Goal: Task Accomplishment & Management: Complete application form

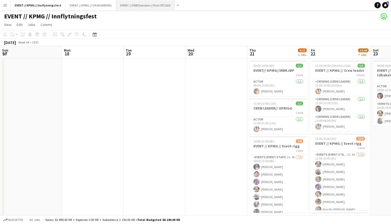
scroll to position [0, 147]
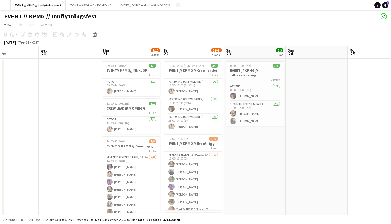
click at [176, 7] on button "Add" at bounding box center [178, 5] width 4 height 4
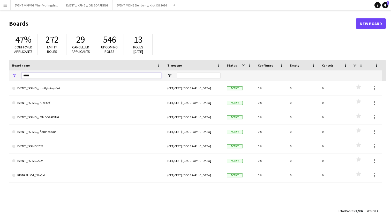
click at [112, 75] on input "****" at bounding box center [91, 75] width 140 height 6
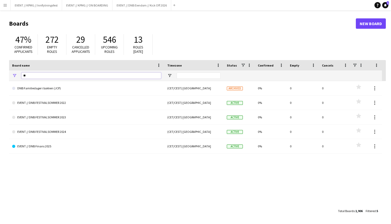
type input "*"
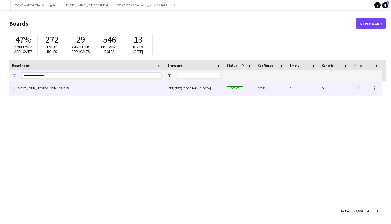
type input "**********"
click at [112, 89] on link "EVENT // DNB // FESTIVALSOMMER 2025" at bounding box center [86, 88] width 149 height 14
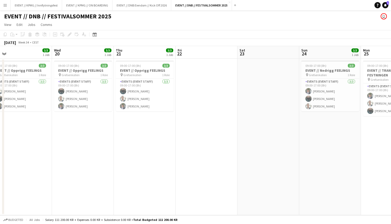
scroll to position [0, 133]
click at [175, 93] on app-date-cell "09:00-17:00 (8h) 3/3 EVENT // Opprigg FEELINGS pin Grefsenkollen 1 Role Events …" at bounding box center [145, 136] width 62 height 157
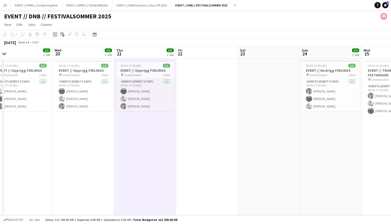
click at [160, 93] on app-card-role "Events (Event Staff) [DATE] 09:00-17:00 (8h) [PERSON_NAME] [PERSON_NAME] [PERSO…" at bounding box center [145, 95] width 58 height 33
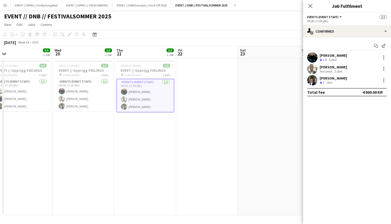
click at [343, 62] on div "Crew rating 3.8 5.5km" at bounding box center [333, 60] width 27 height 4
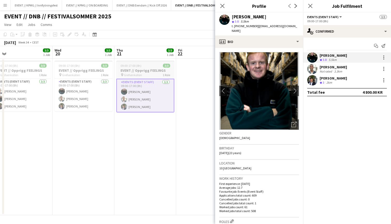
click at [134, 73] on span "Grefsenkollen" at bounding box center [133, 75] width 18 height 4
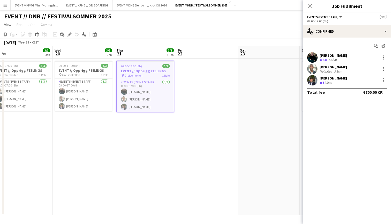
click at [75, 36] on div "Add job Add linked Job Edit Edit linked Job Applicants" at bounding box center [68, 34] width 40 height 6
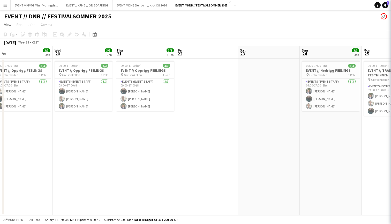
click at [73, 35] on div "Add job Add linked Job Edit Edit linked Job Applicants" at bounding box center [68, 34] width 40 height 6
click at [119, 78] on app-job-card "09:00-17:00 (8h) 3/3 EVENT // Opprigg FEELINGS pin Grefsenkollen 1 Role Events …" at bounding box center [145, 86] width 58 height 51
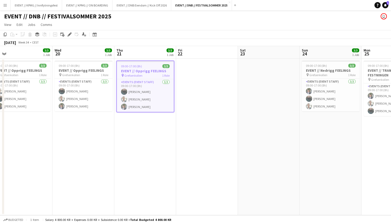
click at [131, 75] on span "Grefsenkollen" at bounding box center [133, 76] width 18 height 4
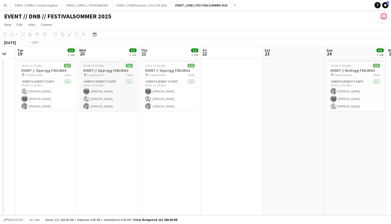
scroll to position [0, 175]
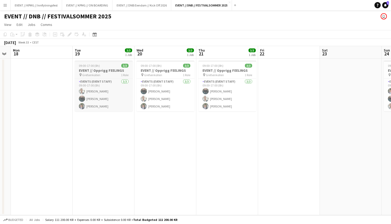
click at [116, 71] on h3 "EVENT // Opprigg FEELINGS" at bounding box center [104, 70] width 58 height 5
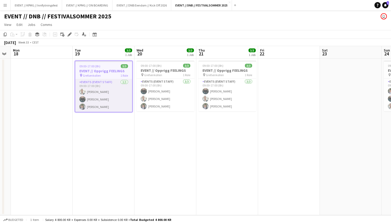
click at [111, 98] on app-card-role "Events (Event Staff) [DATE] 09:00-17:00 (8h) [PERSON_NAME] [PERSON_NAME] [PERSO…" at bounding box center [103, 95] width 57 height 33
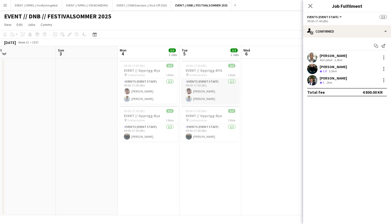
scroll to position [0, 113]
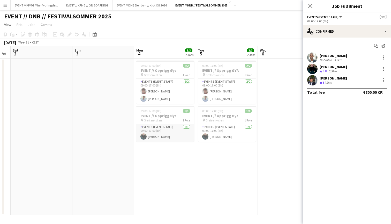
click at [160, 140] on app-card-role "Events (Event Staff) [DATE] 09:00-17:00 (8h) [PERSON_NAME]" at bounding box center [165, 133] width 58 height 18
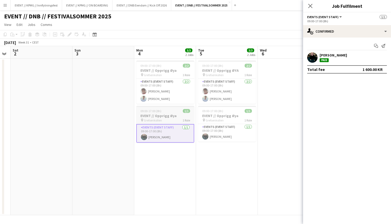
scroll to position [0, 113]
click at [145, 109] on span "09:00-17:00 (8h)" at bounding box center [151, 111] width 21 height 4
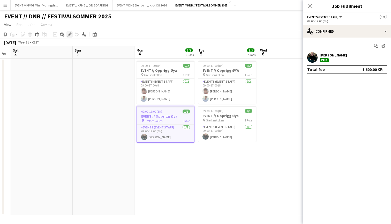
click at [68, 33] on icon "Edit" at bounding box center [70, 34] width 4 height 4
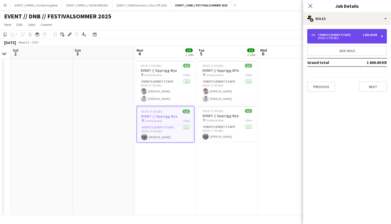
click at [358, 39] on div "09:00-17:00 (8h)" at bounding box center [345, 38] width 66 height 3
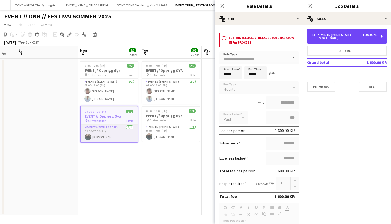
scroll to position [0, 174]
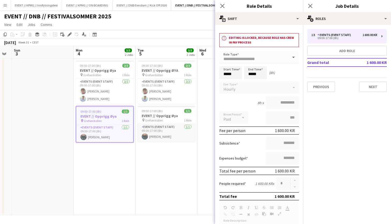
click at [183, 135] on app-card-role "Events (Event Staff) [DATE] 09:00-17:00 (8h) [PERSON_NAME]" at bounding box center [167, 133] width 58 height 18
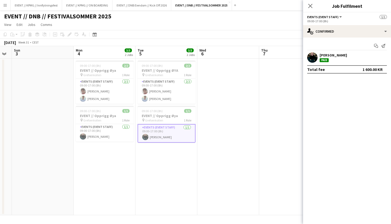
click at [226, 130] on app-date-cell at bounding box center [228, 136] width 62 height 157
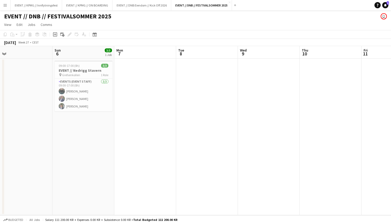
scroll to position [0, 132]
click at [237, 6] on button "Add" at bounding box center [235, 5] width 4 height 4
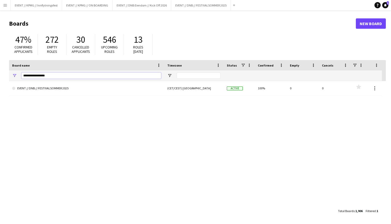
click at [132, 76] on input "**********" at bounding box center [91, 75] width 140 height 6
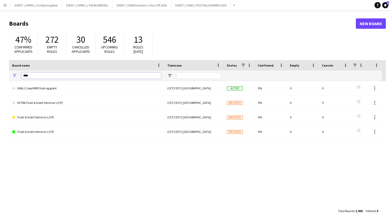
drag, startPoint x: 119, startPoint y: 75, endPoint x: 29, endPoint y: 73, distance: 90.6
click at [29, 73] on input "****" at bounding box center [91, 75] width 140 height 6
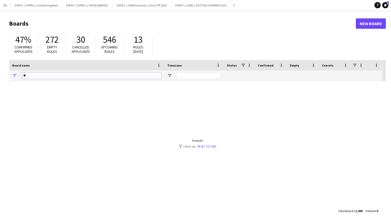
type input "*"
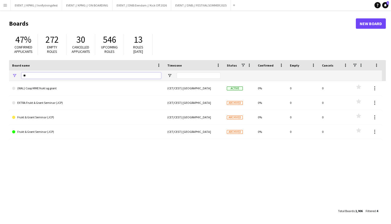
type input "*"
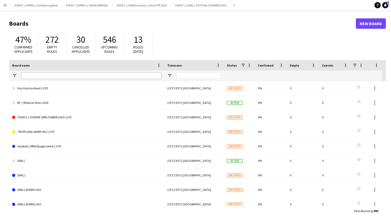
click at [95, 76] on input "Board name Filter Input" at bounding box center [91, 75] width 140 height 6
click at [369, 19] on link "New Board" at bounding box center [371, 23] width 30 height 10
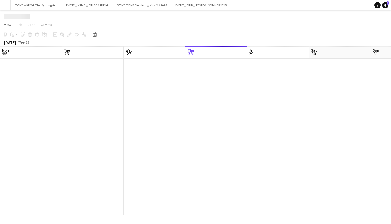
scroll to position [0, 124]
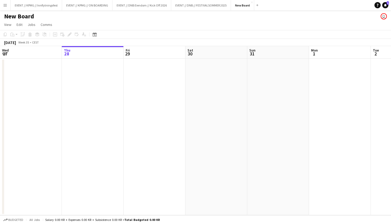
click at [17, 13] on h1 "New Board" at bounding box center [19, 16] width 30 height 8
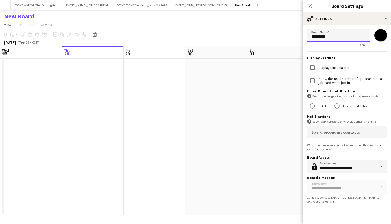
click at [351, 34] on input "*********" at bounding box center [338, 35] width 63 height 13
type input "**********"
click at [277, 72] on app-date-cell at bounding box center [278, 136] width 62 height 157
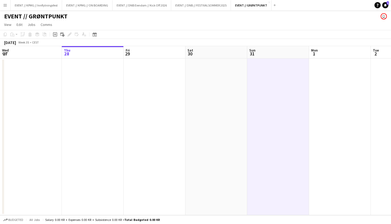
click at [100, 53] on app-board-header-date "Thu 28" at bounding box center [93, 52] width 62 height 12
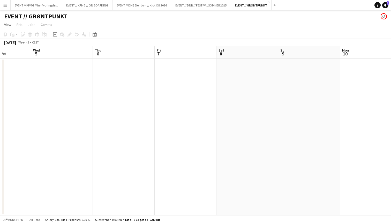
scroll to position [0, 158]
click at [130, 99] on app-date-cell at bounding box center [121, 136] width 62 height 157
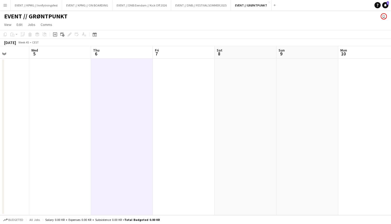
scroll to position [0, 123]
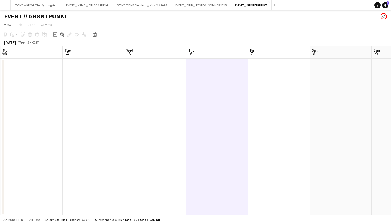
click at [145, 99] on app-date-cell at bounding box center [155, 136] width 62 height 157
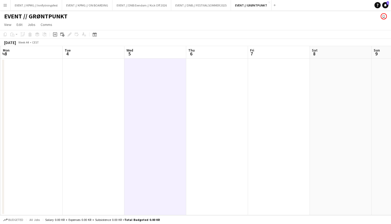
click at [84, 80] on app-date-cell at bounding box center [94, 136] width 62 height 157
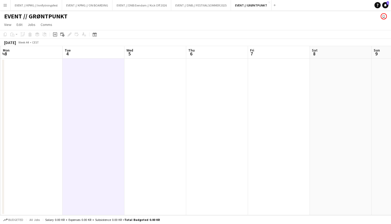
click at [111, 77] on app-date-cell at bounding box center [94, 136] width 62 height 157
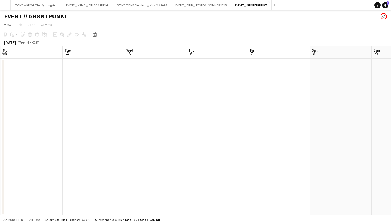
click at [108, 90] on app-date-cell at bounding box center [94, 136] width 62 height 157
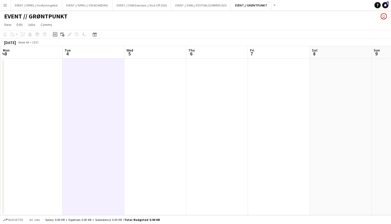
click at [54, 34] on icon at bounding box center [55, 34] width 2 height 2
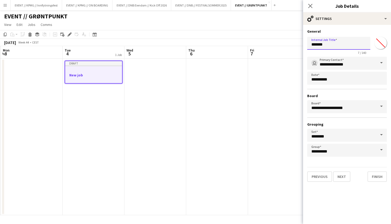
click at [334, 44] on input "*******" at bounding box center [338, 43] width 63 height 13
type input "**********"
click at [114, 104] on app-date-cell "Draft New job" at bounding box center [94, 136] width 62 height 157
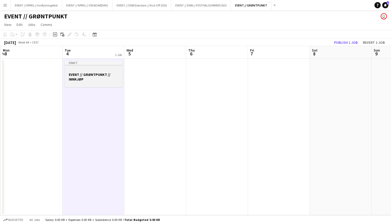
click at [110, 74] on h3 "EVENT // GRØNTPUNKT // INNKJØP" at bounding box center [94, 76] width 58 height 9
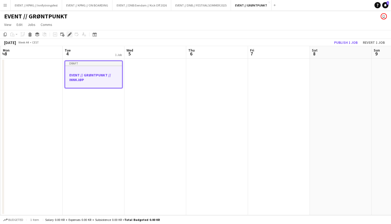
click at [69, 34] on icon at bounding box center [69, 34] width 3 height 3
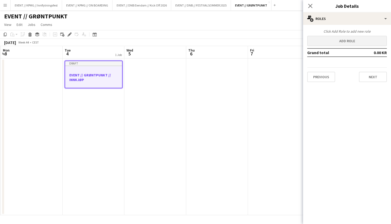
click at [341, 41] on button "Add role" at bounding box center [347, 41] width 80 height 10
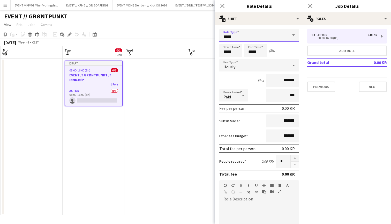
click at [271, 39] on input "*****" at bounding box center [259, 35] width 80 height 13
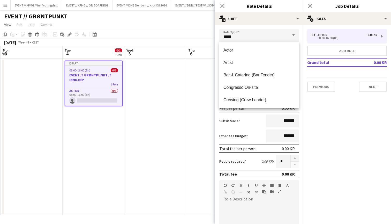
click at [292, 36] on span at bounding box center [293, 35] width 11 height 12
click at [274, 37] on input "*****" at bounding box center [259, 35] width 80 height 13
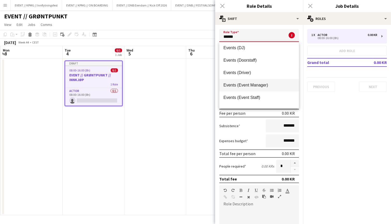
scroll to position [45, 0]
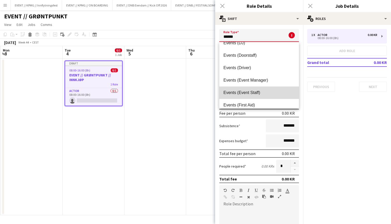
click at [265, 93] on span "Events (Event Staff)" at bounding box center [259, 92] width 71 height 5
type input "**********"
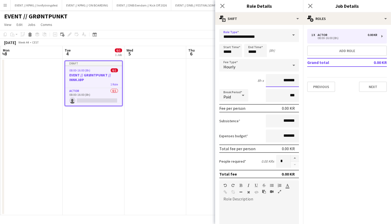
click at [275, 78] on input "*******" at bounding box center [282, 80] width 33 height 13
type input "******"
click at [246, 198] on div "default Heading 1 Heading 2 Heading 3 Heading 4 Heading 5 Heading 6 Heading 7 P…" at bounding box center [259, 189] width 80 height 19
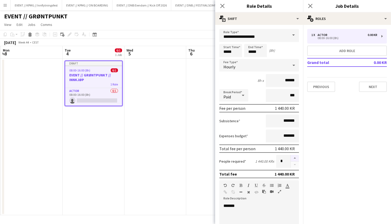
click at [298, 159] on button "button" at bounding box center [295, 158] width 8 height 7
type input "*"
click at [378, 90] on button "Next" at bounding box center [373, 87] width 28 height 10
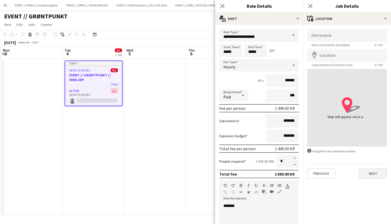
click at [380, 173] on button "Next" at bounding box center [373, 173] width 28 height 10
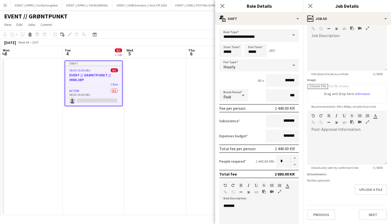
scroll to position [32, 0]
click at [374, 211] on button "Next" at bounding box center [373, 214] width 28 height 10
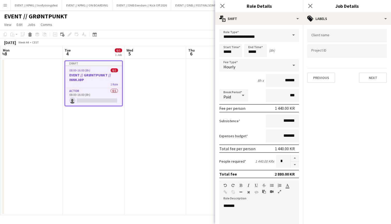
scroll to position [0, 0]
click at [347, 41] on div at bounding box center [347, 35] width 80 height 13
type input "**********"
click at [333, 48] on div at bounding box center [347, 50] width 80 height 13
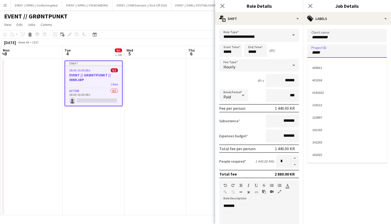
type input "******"
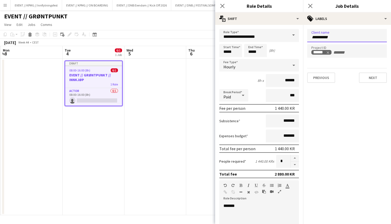
click at [355, 36] on input "**********" at bounding box center [347, 37] width 71 height 5
click at [158, 130] on app-date-cell at bounding box center [155, 136] width 62 height 157
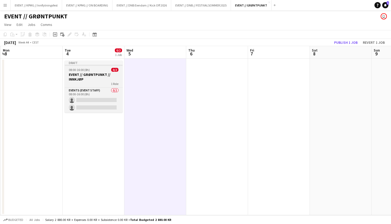
click at [97, 75] on h3 "EVENT // GRØNTPUNKT // INNKJØP" at bounding box center [94, 76] width 58 height 9
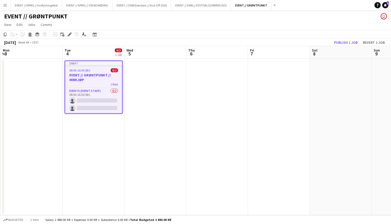
click at [207, 71] on app-date-cell at bounding box center [217, 136] width 62 height 157
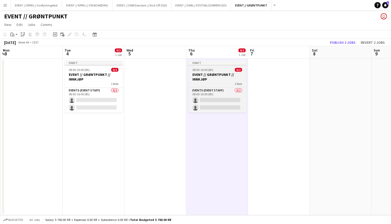
click at [212, 74] on h3 "EVENT // GRØNTPUNKT // INNKJØP" at bounding box center [217, 76] width 58 height 9
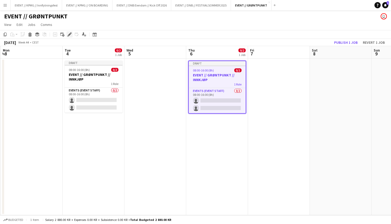
click at [68, 35] on icon "Edit" at bounding box center [70, 34] width 4 height 4
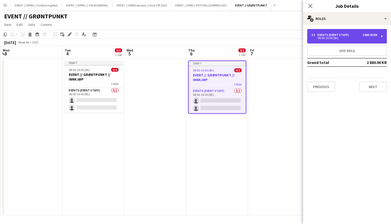
click at [343, 39] on div "08:00-16:00 (8h)" at bounding box center [345, 38] width 66 height 3
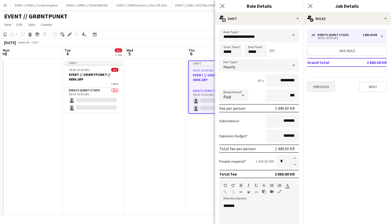
click at [321, 90] on button "Previous" at bounding box center [321, 87] width 28 height 10
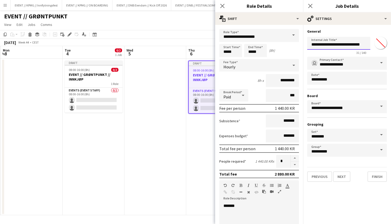
click at [362, 45] on input "**********" at bounding box center [338, 43] width 63 height 13
type input "**********"
click at [175, 167] on app-date-cell at bounding box center [155, 136] width 62 height 157
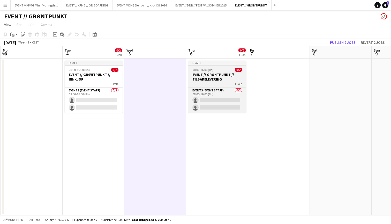
click at [204, 69] on span "08:00-16:00 (8h)" at bounding box center [203, 70] width 21 height 4
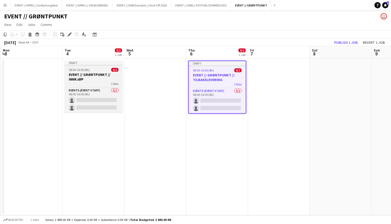
click at [98, 70] on div "08:00-16:00 (8h) 0/2" at bounding box center [94, 70] width 58 height 4
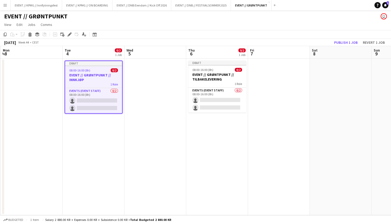
click at [156, 77] on app-date-cell at bounding box center [155, 136] width 62 height 157
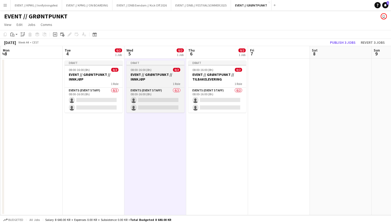
click at [139, 78] on h3 "EVENT // GRØNTPUNKT // INNKJØP" at bounding box center [156, 76] width 58 height 9
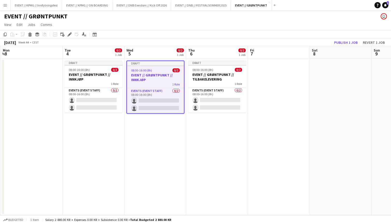
click at [73, 35] on div "Add job Add linked Job Edit Edit linked Job Applicants" at bounding box center [68, 34] width 40 height 6
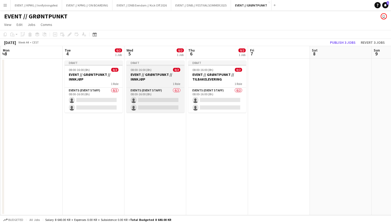
click at [147, 77] on h3 "EVENT // GRØNTPUNKT // INNKJØP" at bounding box center [156, 76] width 58 height 9
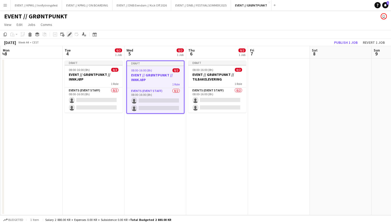
click at [68, 35] on icon at bounding box center [69, 34] width 3 height 3
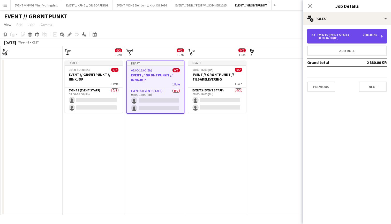
click at [319, 39] on div "08:00-16:00 (8h)" at bounding box center [345, 38] width 66 height 3
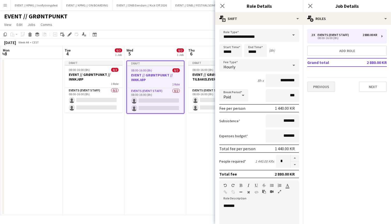
click at [321, 89] on button "Previous" at bounding box center [321, 87] width 28 height 10
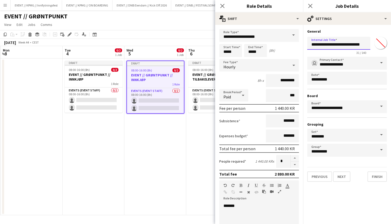
click at [364, 47] on input "**********" at bounding box center [338, 43] width 63 height 13
type input "**********"
click at [152, 167] on app-date-cell "Draft 08:00-16:00 (8h) 0/2 EVENT // GRØNTPUNKT // INNKJØP 1 Role Events (Event …" at bounding box center [155, 136] width 62 height 157
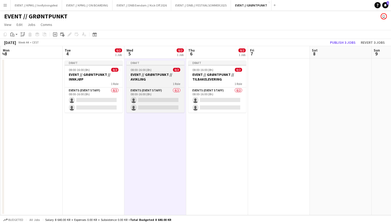
click at [158, 79] on h3 "EVENT // GRØNTPUNKT // AVIKLING" at bounding box center [156, 76] width 58 height 9
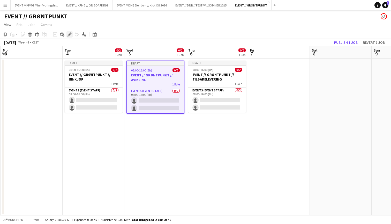
click at [70, 35] on icon "Edit" at bounding box center [70, 34] width 4 height 4
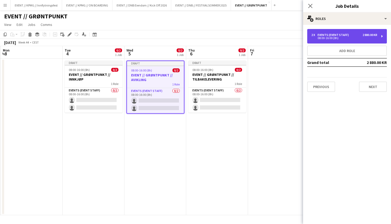
click at [341, 39] on div "08:00-16:00 (8h)" at bounding box center [345, 38] width 66 height 3
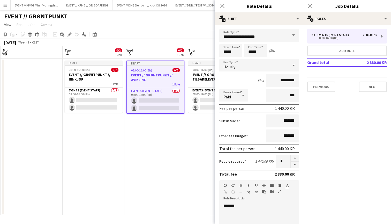
click at [326, 90] on button "Previous" at bounding box center [321, 87] width 28 height 10
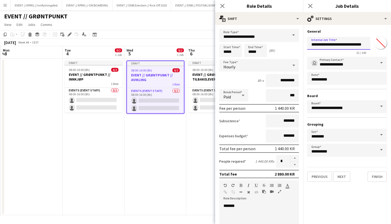
click at [360, 42] on input "**********" at bounding box center [338, 43] width 63 height 13
type input "**********"
click at [197, 130] on app-date-cell "Draft 08:00-16:00 (8h) 0/2 EVENT // GRØNTPUNKT // TILBAKELEVERING 1 Role Events…" at bounding box center [217, 136] width 62 height 157
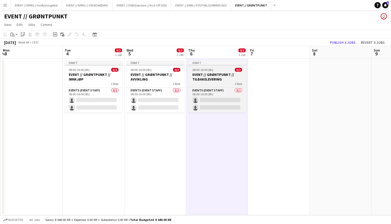
click at [222, 79] on h3 "EVENT // GRØNTPUNKT // TILBAKELEVERING" at bounding box center [217, 76] width 58 height 9
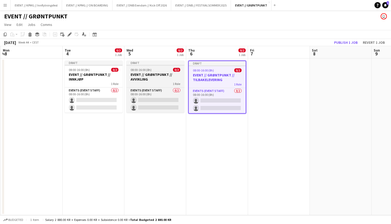
click at [151, 76] on h3 "EVENT // GRØNTPUNKT // AVVIKLING" at bounding box center [156, 76] width 58 height 9
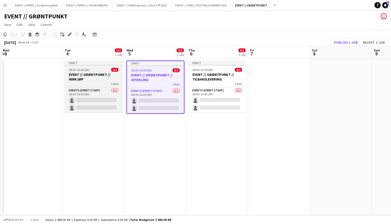
click at [90, 74] on h3 "EVENT // GRØNTPUNKT // INNKJØP" at bounding box center [94, 76] width 58 height 9
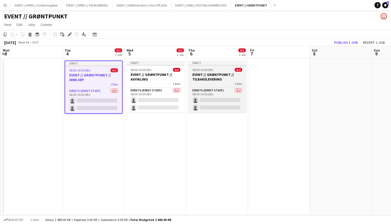
click at [211, 76] on h3 "EVENT // GRØNTPUNKT // TILBAKELEVERING" at bounding box center [217, 76] width 58 height 9
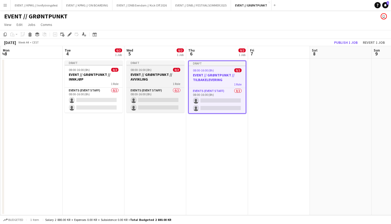
click at [157, 77] on h3 "EVENT // GRØNTPUNKT // AVVIKLING" at bounding box center [156, 76] width 58 height 9
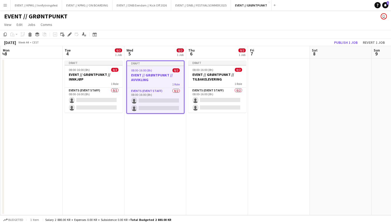
click at [110, 123] on app-date-cell "Draft 08:00-16:00 (8h) 0/2 EVENT // GRØNTPUNKT // INNKJØP 1 Role Events (Event …" at bounding box center [94, 136] width 62 height 157
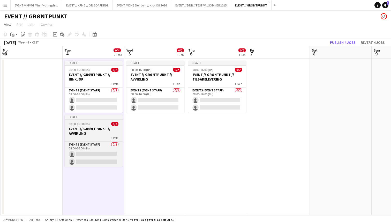
click at [106, 125] on div "08:00-16:00 (8h) 0/2" at bounding box center [94, 124] width 58 height 4
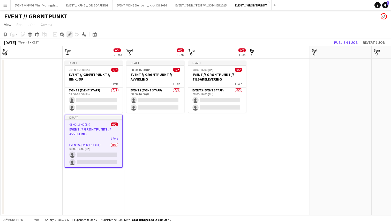
click at [68, 34] on icon "Edit" at bounding box center [70, 34] width 4 height 4
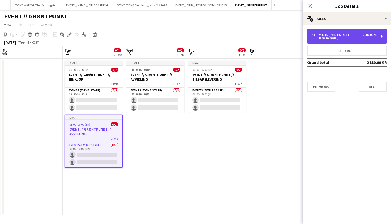
click at [326, 40] on div "2 x Events (Event Staff) 2 880.00 KR 08:00-16:00 (8h)" at bounding box center [347, 36] width 80 height 14
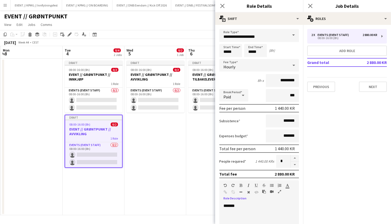
click at [327, 87] on button "Previous" at bounding box center [321, 87] width 28 height 10
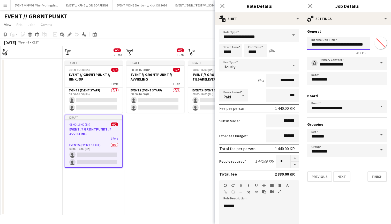
click at [362, 44] on input "**********" at bounding box center [338, 43] width 63 height 13
type input "**********"
click at [160, 166] on app-date-cell "Draft 08:00-16:00 (8h) 0/2 EVENT // GRØNTPUNKT // AVVIKLING 1 Role Events (Even…" at bounding box center [155, 136] width 62 height 157
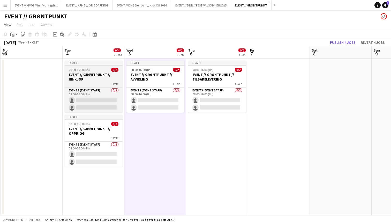
click at [100, 78] on h3 "EVENT // GRØNTPUNKT // INNKJØP" at bounding box center [94, 76] width 58 height 9
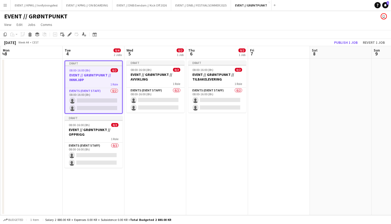
click at [70, 30] on app-toolbar "Copy Paste Paste Command V Paste with crew Command Shift V Paste linked Job [GE…" at bounding box center [195, 34] width 391 height 9
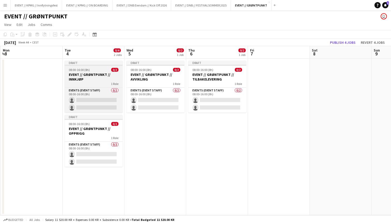
click at [77, 69] on span "08:00-16:00 (8h)" at bounding box center [79, 70] width 21 height 4
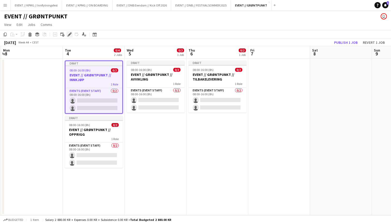
click at [71, 32] on div "Edit" at bounding box center [70, 34] width 6 height 6
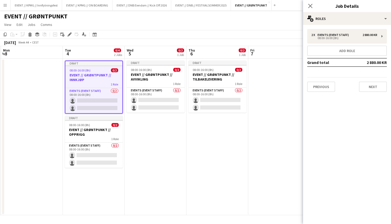
click at [341, 43] on div "2 x Events (Event Staff) 2 880.00 KR 08:00-16:00 (8h) Add role Grand total 2 88…" at bounding box center [347, 60] width 88 height 63
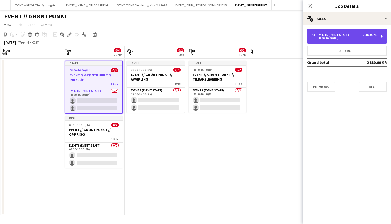
click at [343, 41] on div "2 x Events (Event Staff) 2 880.00 KR 08:00-16:00 (8h)" at bounding box center [347, 36] width 80 height 14
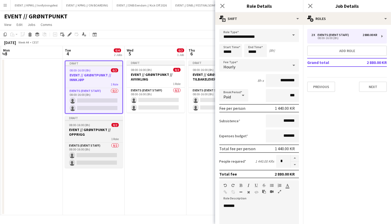
click at [99, 133] on h3 "EVENT // GRØNTPUNKT // OPPRIGG" at bounding box center [94, 131] width 58 height 9
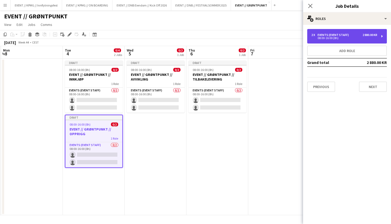
click at [325, 41] on div "2 x Events (Event Staff) 2 880.00 KR 08:00-16:00 (8h)" at bounding box center [347, 36] width 80 height 14
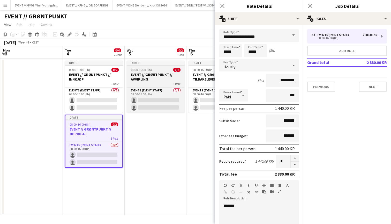
click at [154, 69] on div "08:00-16:00 (8h) 0/2" at bounding box center [156, 70] width 58 height 4
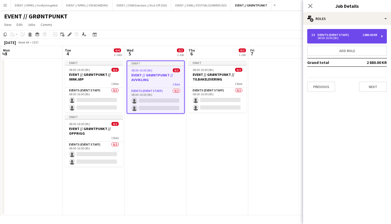
click at [334, 39] on div "08:00-16:00 (8h)" at bounding box center [345, 38] width 66 height 3
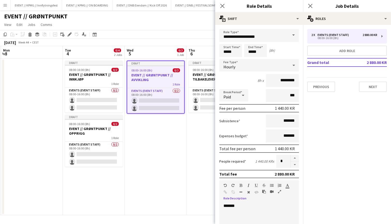
click at [204, 80] on h3 "EVENT // GRØNTPUNKT // TILBAKELEVERING" at bounding box center [218, 76] width 58 height 9
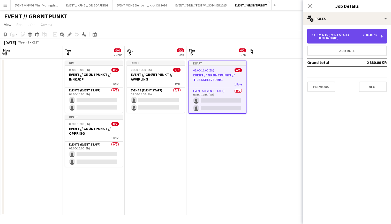
click at [341, 40] on div "2 x Events (Event Staff) 2 880.00 KR 08:00-16:00 (8h)" at bounding box center [347, 36] width 80 height 14
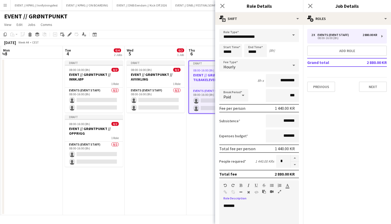
click at [197, 170] on app-date-cell "Draft 08:00-16:00 (8h) 0/2 EVENT // GRØNTPUNKT // TILBAKELEVERING 1 Role Events…" at bounding box center [218, 136] width 62 height 157
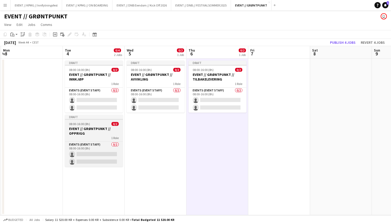
click at [99, 125] on div "08:00-16:00 (8h) 0/2" at bounding box center [94, 124] width 58 height 4
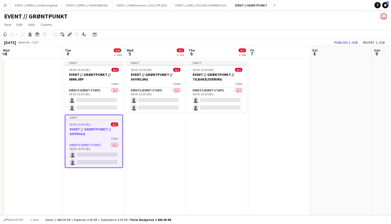
click at [68, 35] on icon at bounding box center [69, 34] width 3 height 3
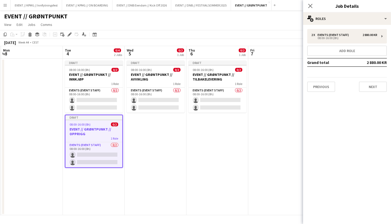
click at [362, 27] on div "2 x Events (Event Staff) 2 880.00 KR 08:00-16:00 (8h) Add role Grand total 2 88…" at bounding box center [347, 60] width 88 height 71
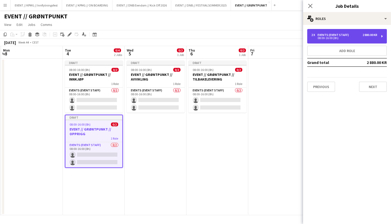
click at [362, 40] on div "2 x Events (Event Staff) 2 880.00 KR 08:00-16:00 (8h)" at bounding box center [347, 36] width 80 height 14
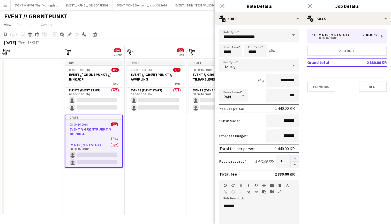
click at [294, 157] on button "button" at bounding box center [295, 158] width 8 height 7
type input "*"
click at [218, 143] on form "**********" at bounding box center [259, 176] width 88 height 295
click at [208, 138] on app-date-cell "Draft 08:00-16:00 (8h) 0/2 EVENT // GRØNTPUNKT // TILBAKELEVERING 1 Role Events…" at bounding box center [218, 136] width 62 height 157
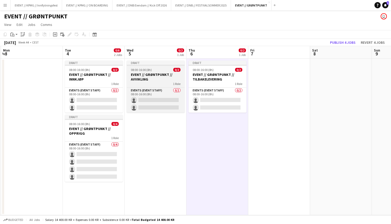
click at [166, 82] on div "1 Role" at bounding box center [156, 84] width 58 height 4
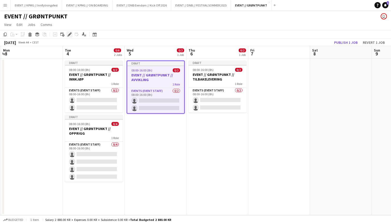
click at [70, 35] on icon "Edit" at bounding box center [70, 34] width 4 height 4
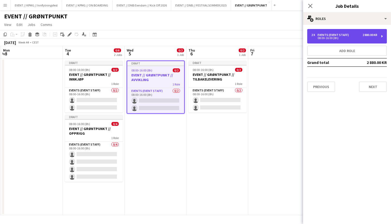
click at [361, 35] on div "2 x Events (Event Staff) 2 880.00 KR" at bounding box center [345, 35] width 66 height 4
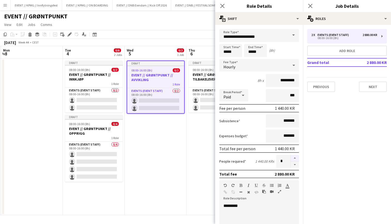
click at [297, 159] on button "button" at bounding box center [295, 158] width 8 height 7
type input "*"
click at [174, 145] on app-date-cell "Draft 08:00-16:00 (8h) 0/2 EVENT // GRØNTPUNKT // AVVIKLING 1 Role Events (Even…" at bounding box center [156, 136] width 62 height 157
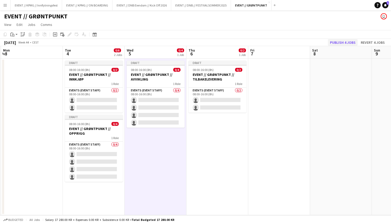
click at [342, 42] on button "Publish 4 jobs" at bounding box center [343, 42] width 30 height 7
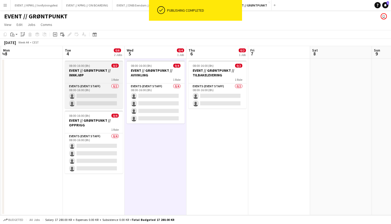
click at [98, 73] on h3 "EVENT // GRØNTPUNKT // INNKJØP" at bounding box center [94, 72] width 58 height 9
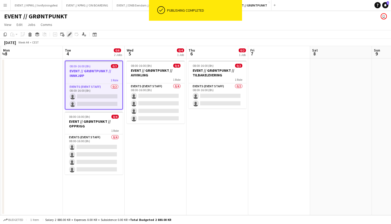
click at [69, 35] on icon at bounding box center [69, 34] width 3 height 3
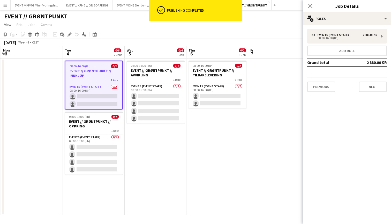
click at [336, 44] on div "2 x Events (Event Staff) 2 880.00 KR 08:00-16:00 (8h) Add role Grand total 2 88…" at bounding box center [347, 60] width 88 height 63
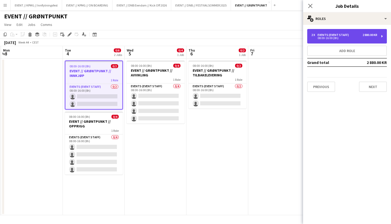
click at [339, 39] on div "08:00-16:00 (8h)" at bounding box center [345, 38] width 66 height 3
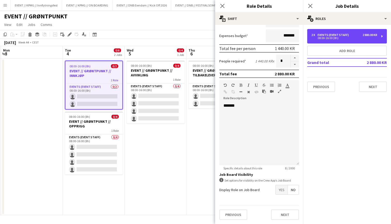
scroll to position [100, 0]
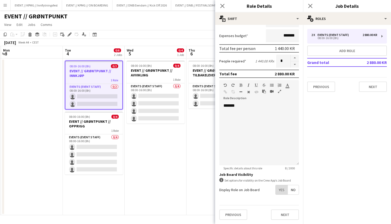
click at [283, 186] on span "Yes" at bounding box center [282, 189] width 12 height 9
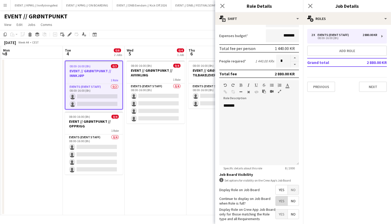
click at [281, 204] on span "Yes" at bounding box center [282, 200] width 12 height 9
click at [283, 212] on span "Yes" at bounding box center [282, 213] width 12 height 9
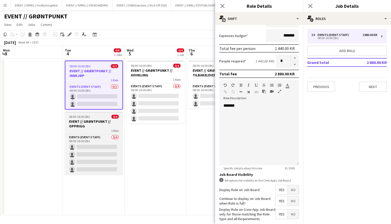
click at [97, 115] on div "08:00-16:00 (8h) 0/4" at bounding box center [94, 117] width 58 height 4
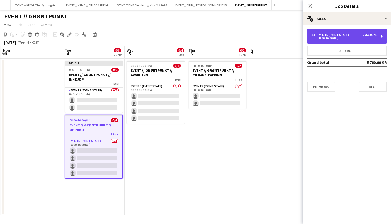
click at [343, 35] on div "Events (Event Staff)" at bounding box center [334, 35] width 33 height 4
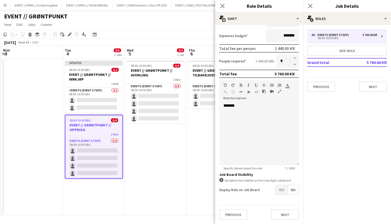
click at [283, 190] on span "Yes" at bounding box center [282, 189] width 12 height 9
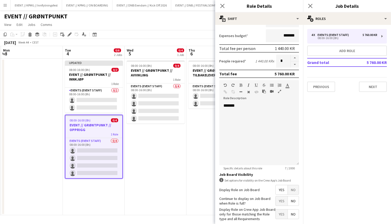
click at [281, 200] on span "Yes" at bounding box center [282, 200] width 12 height 9
click at [282, 217] on span "Yes" at bounding box center [282, 213] width 12 height 9
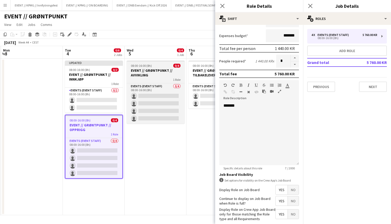
click at [155, 77] on h3 "EVENT // GRØNTPUNKT // AVVIKLING" at bounding box center [156, 72] width 58 height 9
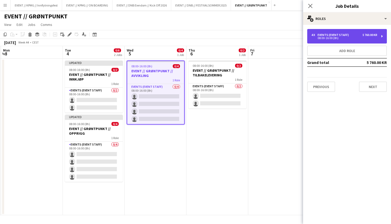
click at [329, 39] on div "08:00-16:00 (8h)" at bounding box center [345, 38] width 66 height 3
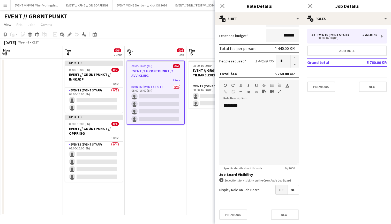
click at [278, 188] on span "Yes" at bounding box center [282, 189] width 12 height 9
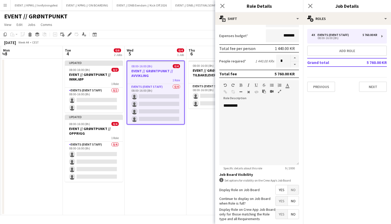
click at [280, 203] on span "Yes" at bounding box center [282, 200] width 12 height 9
click at [280, 209] on span "Yes" at bounding box center [282, 213] width 12 height 9
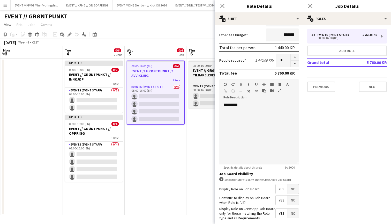
click at [204, 74] on h3 "EVENT // GRØNTPUNKT // TILBAKELEVERING" at bounding box center [218, 72] width 58 height 9
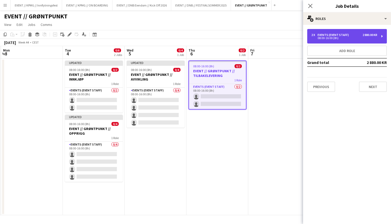
click at [332, 32] on div "2 x Events (Event Staff) 2 880.00 KR 08:00-16:00 (8h)" at bounding box center [347, 36] width 80 height 14
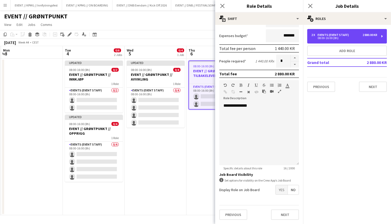
scroll to position [100, 0]
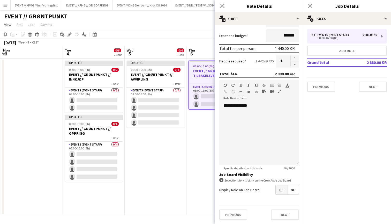
click at [282, 189] on span "Yes" at bounding box center [282, 189] width 12 height 9
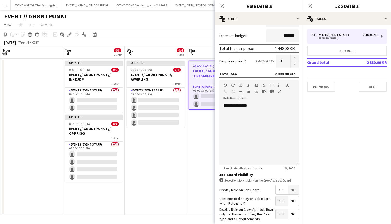
click at [282, 205] on span "Yes" at bounding box center [282, 200] width 12 height 9
click at [283, 220] on div "Display Role on Crew App Job Board only for those matching the Role type and al…" at bounding box center [259, 214] width 80 height 14
click at [283, 214] on span "Yes" at bounding box center [282, 213] width 12 height 9
click at [164, 162] on app-date-cell "Updated 08:00-16:00 (8h) 0/4 EVENT // GRØNTPUNKT // AVVIKLING 1 Role Events (Ev…" at bounding box center [156, 136] width 62 height 157
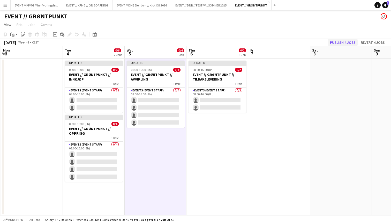
click at [347, 40] on button "Publish 4 jobs" at bounding box center [343, 42] width 30 height 7
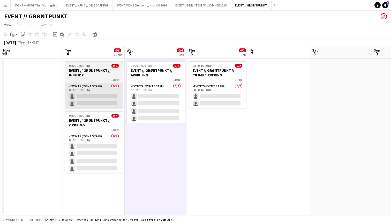
scroll to position [0, 0]
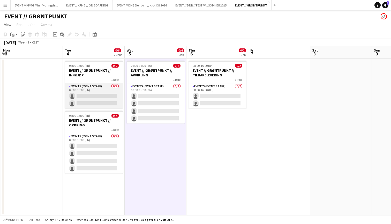
click at [92, 89] on app-card-role "Events (Event Staff) 0/2 08:00-16:00 (8h) single-neutral-actions single-neutral…" at bounding box center [94, 95] width 58 height 25
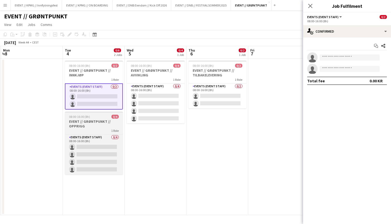
click at [107, 132] on div "1 Role" at bounding box center [94, 130] width 58 height 4
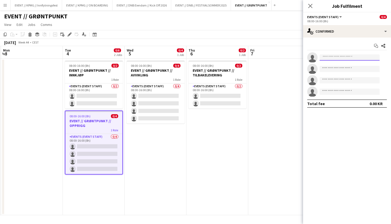
click at [340, 60] on input at bounding box center [350, 57] width 60 height 6
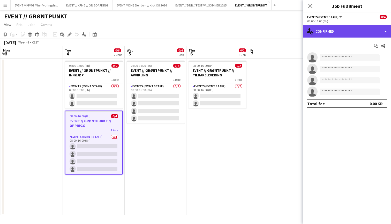
click at [341, 36] on div "single-neutral-actions-check-2 Confirmed" at bounding box center [347, 31] width 88 height 12
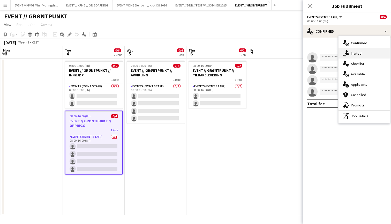
click at [346, 53] on icon "single-neutral-actions-share-1" at bounding box center [346, 53] width 6 height 6
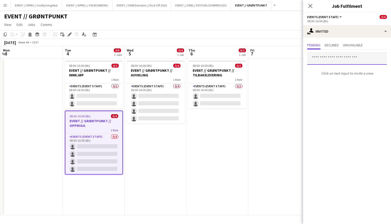
click at [340, 62] on input "text" at bounding box center [347, 58] width 80 height 13
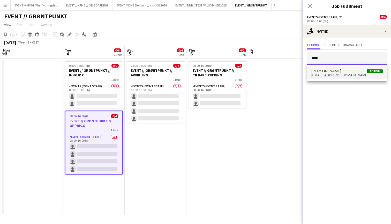
type input "****"
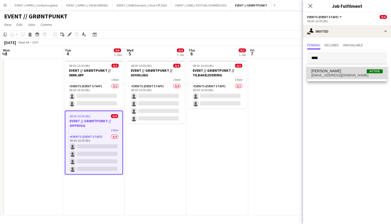
click at [338, 76] on span "[EMAIL_ADDRESS][DOMAIN_NAME]" at bounding box center [347, 75] width 71 height 4
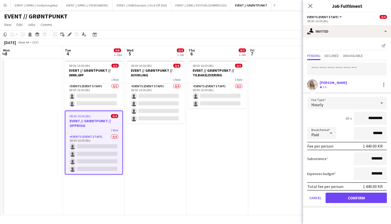
click at [317, 84] on app-user-avatar at bounding box center [312, 84] width 10 height 10
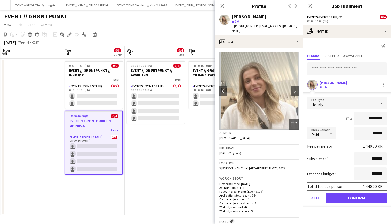
click at [354, 196] on button "Confirm" at bounding box center [356, 198] width 61 height 10
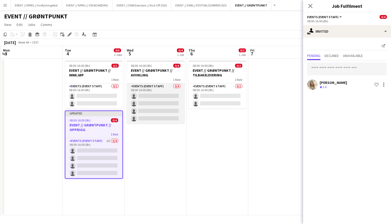
click at [150, 100] on app-card-role "Events (Event Staff) 0/4 08:00-16:00 (8h) single-neutral-actions single-neutral…" at bounding box center [156, 103] width 58 height 40
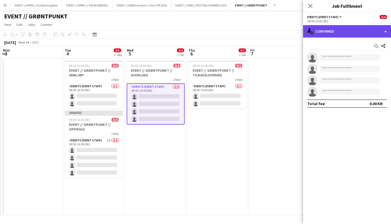
click at [346, 35] on div "single-neutral-actions-check-2 Confirmed" at bounding box center [347, 31] width 88 height 12
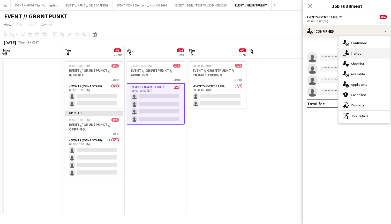
click at [348, 50] on icon "single-neutral-actions-share-1" at bounding box center [346, 53] width 6 height 6
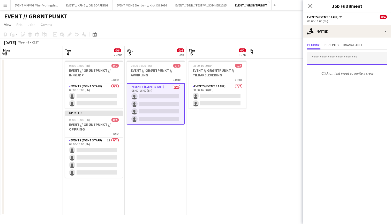
click at [332, 58] on input "text" at bounding box center [347, 58] width 80 height 13
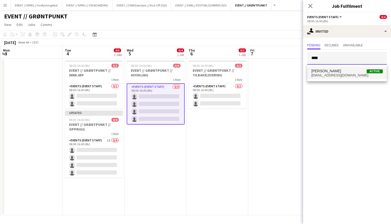
type input "****"
click at [330, 74] on span "[EMAIL_ADDRESS][DOMAIN_NAME]" at bounding box center [347, 75] width 71 height 4
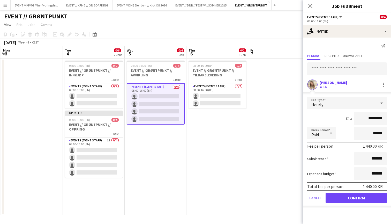
click at [343, 197] on button "Confirm" at bounding box center [356, 198] width 61 height 10
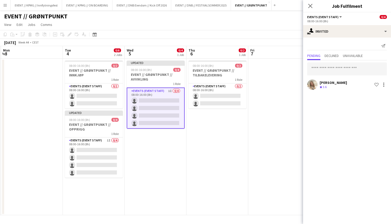
click at [278, 125] on app-date-cell at bounding box center [279, 136] width 62 height 157
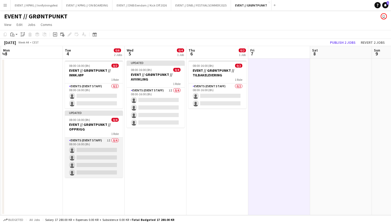
click at [91, 148] on app-card-role "Events (Event Staff) 1I 0/4 08:00-16:00 (8h) single-neutral-actions single-neut…" at bounding box center [94, 157] width 58 height 40
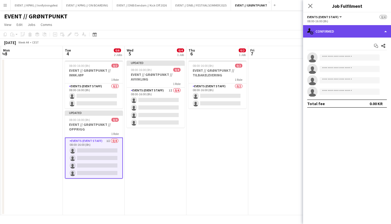
click at [332, 30] on div "single-neutral-actions-check-2 Confirmed" at bounding box center [347, 31] width 88 height 12
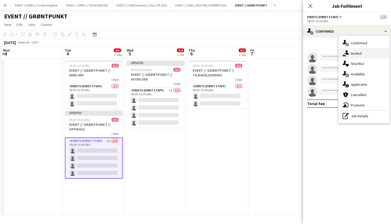
click at [356, 53] on div "single-neutral-actions-share-1 Invited" at bounding box center [364, 53] width 51 height 10
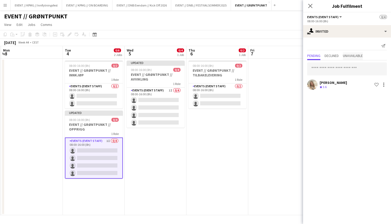
click at [349, 59] on span "Unavailable" at bounding box center [353, 56] width 20 height 8
click at [317, 60] on span "Pending" at bounding box center [313, 56] width 13 height 8
click at [336, 68] on input "text" at bounding box center [347, 68] width 80 height 13
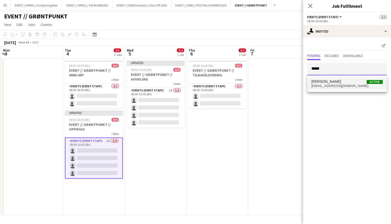
type input "*****"
click at [340, 84] on span "[EMAIL_ADDRESS][DOMAIN_NAME]" at bounding box center [347, 86] width 71 height 4
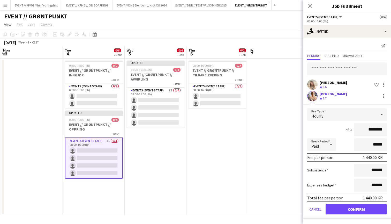
click at [366, 212] on button "Confirm" at bounding box center [356, 209] width 61 height 10
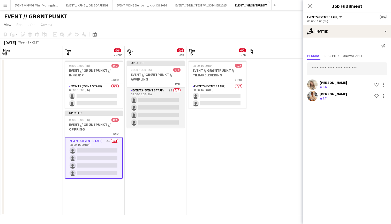
click at [139, 90] on app-card-role "Events (Event Staff) 1I 0/4 08:00-16:00 (8h) single-neutral-actions single-neut…" at bounding box center [156, 107] width 58 height 40
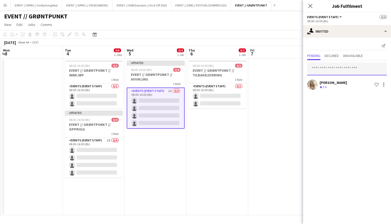
click at [328, 71] on input "text" at bounding box center [347, 68] width 80 height 13
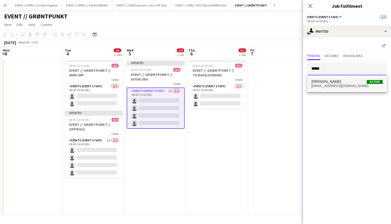
type input "*****"
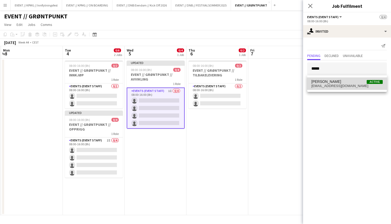
click at [341, 80] on span "[PERSON_NAME] Active" at bounding box center [347, 81] width 71 height 4
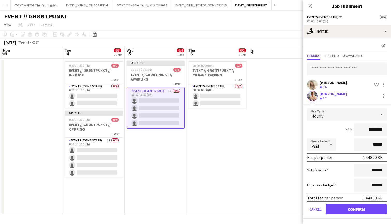
click at [350, 208] on button "Confirm" at bounding box center [356, 209] width 61 height 10
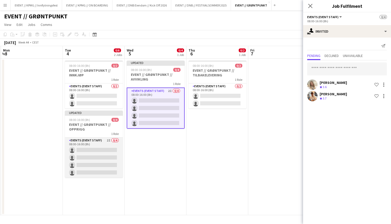
click at [103, 152] on app-card-role "Events (Event Staff) 2I 0/4 08:00-16:00 (8h) single-neutral-actions single-neut…" at bounding box center [94, 157] width 58 height 40
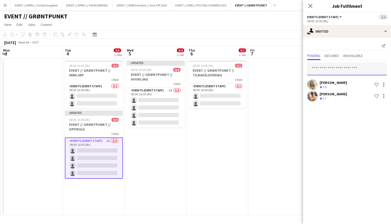
click at [336, 67] on input "text" at bounding box center [347, 68] width 80 height 13
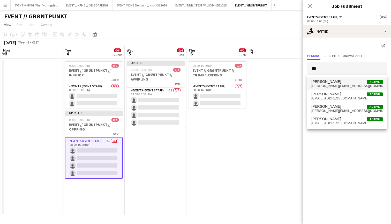
type input "***"
click at [338, 83] on span "[PERSON_NAME] Active" at bounding box center [347, 81] width 71 height 4
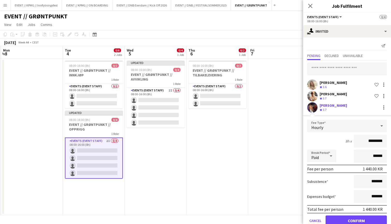
click at [343, 218] on button "Confirm" at bounding box center [356, 220] width 61 height 10
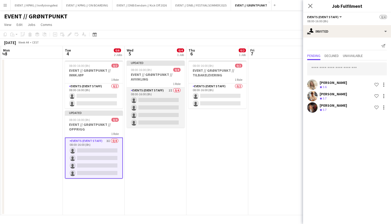
click at [174, 101] on app-card-role "Events (Event Staff) 2I 0/4 08:00-16:00 (8h) single-neutral-actions single-neut…" at bounding box center [156, 107] width 58 height 40
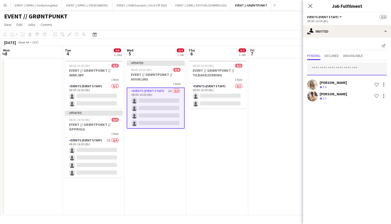
click at [328, 69] on input "text" at bounding box center [347, 68] width 80 height 13
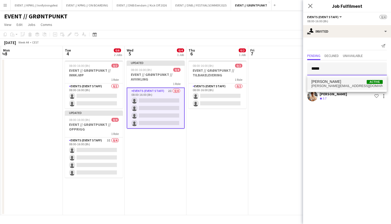
type input "*****"
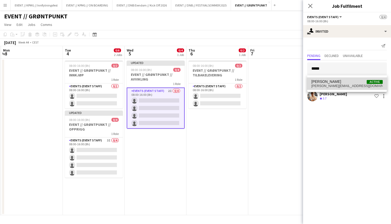
click at [329, 84] on span "[PERSON_NAME][EMAIL_ADDRESS][DOMAIN_NAME]" at bounding box center [347, 86] width 71 height 4
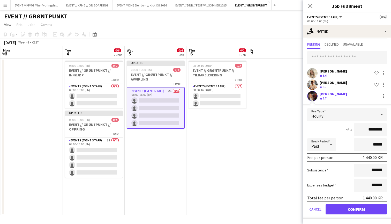
scroll to position [11, 0]
click at [356, 210] on button "Confirm" at bounding box center [356, 209] width 61 height 10
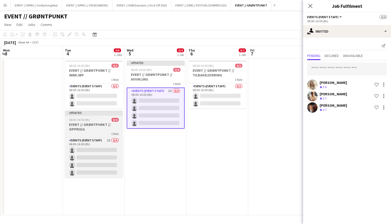
click at [105, 124] on h3 "EVENT // GRØNTPUNKT // OPPRIGG" at bounding box center [94, 126] width 58 height 9
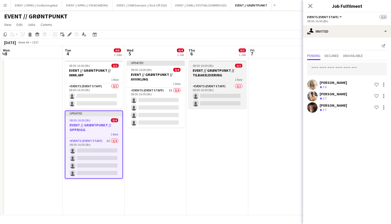
click at [211, 71] on h3 "EVENT // GRØNTPUNKT // TILBAKELEVERING" at bounding box center [218, 72] width 58 height 9
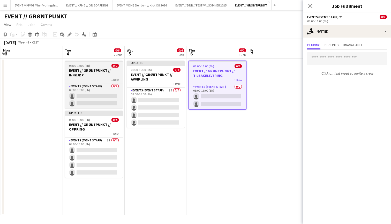
click at [96, 75] on h3 "EVENT // GRØNTPUNKT // INNKJØP" at bounding box center [94, 72] width 58 height 9
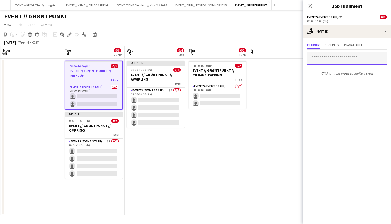
click at [347, 57] on input "text" at bounding box center [347, 58] width 80 height 13
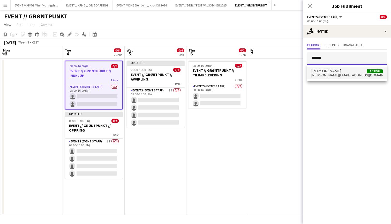
type input "******"
click at [347, 75] on span "[PERSON_NAME][EMAIL_ADDRESS][DOMAIN_NAME]" at bounding box center [347, 75] width 71 height 4
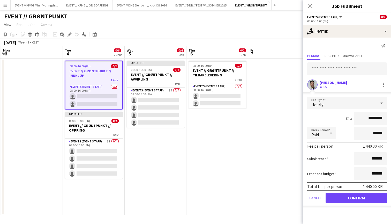
click at [351, 201] on button "Confirm" at bounding box center [356, 198] width 61 height 10
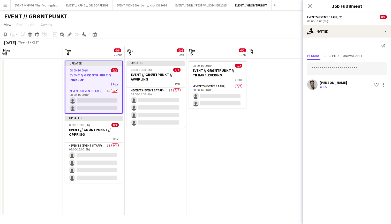
click at [355, 69] on input "text" at bounding box center [347, 68] width 80 height 13
type input "*"
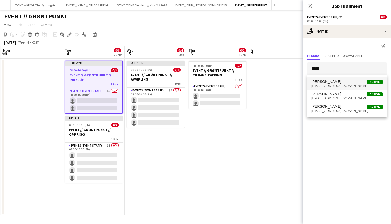
type input "*****"
click at [346, 86] on span "[EMAIL_ADDRESS][DOMAIN_NAME]" at bounding box center [347, 86] width 71 height 4
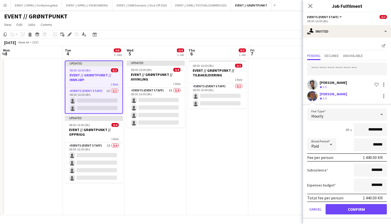
click at [346, 207] on button "Confirm" at bounding box center [356, 209] width 61 height 10
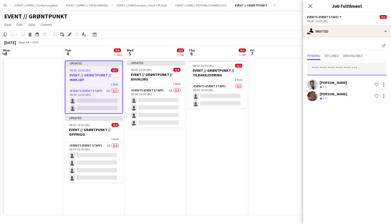
click at [348, 72] on input "text" at bounding box center [347, 68] width 80 height 13
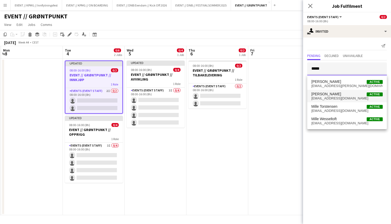
type input "*****"
click at [348, 97] on span "[EMAIL_ADDRESS][DOMAIN_NAME]" at bounding box center [347, 98] width 71 height 4
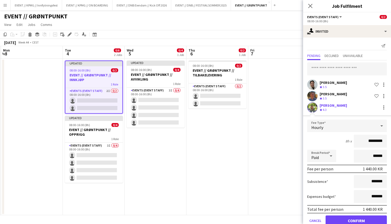
click at [335, 105] on div "[PERSON_NAME]" at bounding box center [333, 105] width 27 height 5
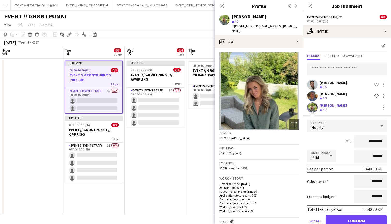
click at [211, 174] on app-date-cell "08:00-16:00 (8h) 0/2 EVENT // GRØNTPUNKT // TILBAKELEVERING 1 Role Events (Even…" at bounding box center [218, 136] width 62 height 157
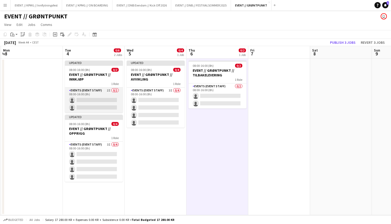
click at [102, 89] on app-card-role "Events (Event Staff) 2I 0/2 08:00-16:00 (8h) single-neutral-actions single-neut…" at bounding box center [94, 99] width 58 height 25
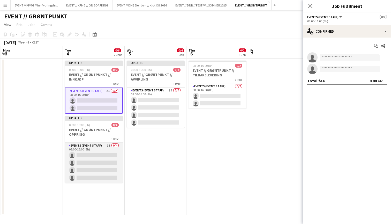
click at [94, 164] on app-card-role "Events (Event Staff) 3I 0/4 08:00-16:00 (8h) single-neutral-actions single-neut…" at bounding box center [94, 163] width 58 height 40
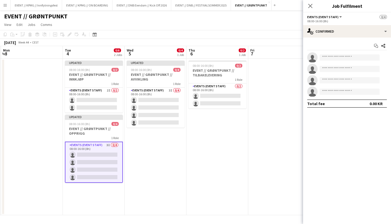
click at [363, 38] on div "Start chat Share single-neutral-actions single-neutral-actions single-neutral-a…" at bounding box center [347, 75] width 88 height 74
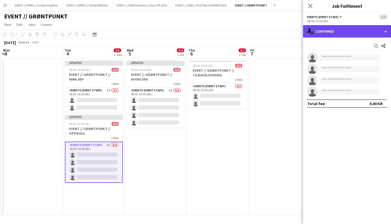
click at [363, 34] on div "single-neutral-actions-check-2 Confirmed" at bounding box center [347, 31] width 88 height 12
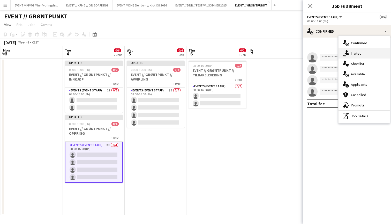
click at [363, 55] on div "single-neutral-actions-share-1 Invited" at bounding box center [364, 53] width 51 height 10
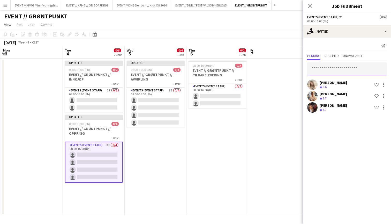
click at [342, 68] on input "text" at bounding box center [347, 68] width 80 height 13
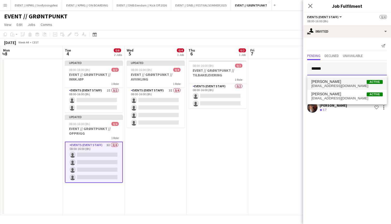
type input "******"
click at [338, 80] on span "[PERSON_NAME]" at bounding box center [327, 81] width 30 height 4
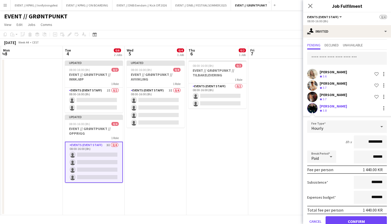
click at [348, 216] on button "Confirm" at bounding box center [356, 221] width 61 height 10
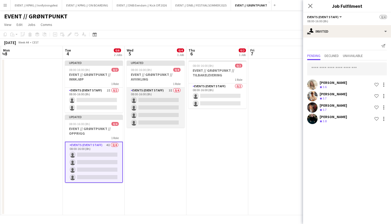
click at [167, 111] on app-card-role "Events (Event Staff) 3I 0/4 08:00-16:00 (8h) single-neutral-actions single-neut…" at bounding box center [156, 107] width 58 height 40
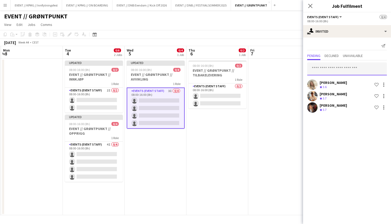
click at [334, 68] on input "text" at bounding box center [347, 68] width 80 height 13
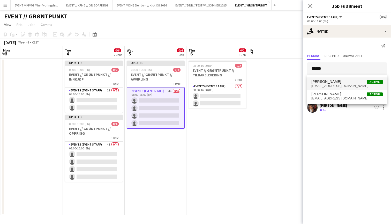
type input "******"
click at [348, 83] on span "[PERSON_NAME] Active" at bounding box center [347, 81] width 71 height 4
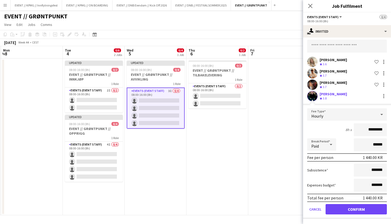
scroll to position [23, 0]
click at [345, 207] on button "Confirm" at bounding box center [356, 209] width 61 height 10
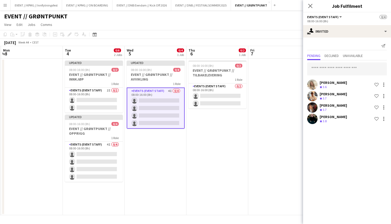
scroll to position [0, 0]
click at [253, 151] on app-date-cell at bounding box center [279, 136] width 62 height 157
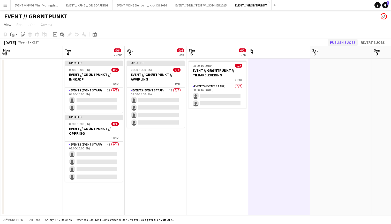
click at [346, 41] on button "Publish 3 jobs" at bounding box center [343, 42] width 30 height 7
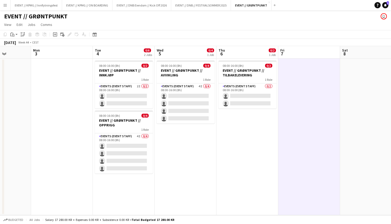
scroll to position [0, 155]
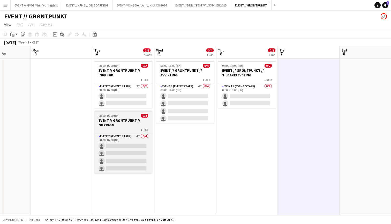
click at [128, 126] on h3 "EVENT // GRØNTPUNKT // OPPRIGG" at bounding box center [123, 122] width 58 height 9
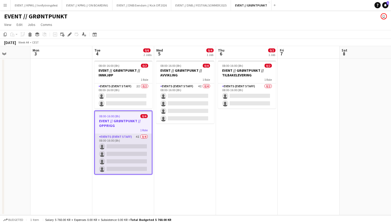
click at [127, 139] on app-card-role "Events (Event Staff) 4I 0/4 08:00-16:00 (8h) single-neutral-actions single-neut…" at bounding box center [123, 154] width 57 height 40
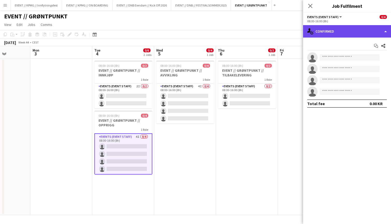
click at [345, 33] on div "single-neutral-actions-check-2 Confirmed" at bounding box center [347, 31] width 88 height 12
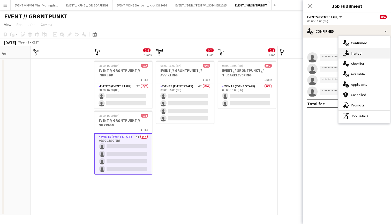
click at [357, 50] on div "single-neutral-actions-share-1 Invited" at bounding box center [364, 53] width 51 height 10
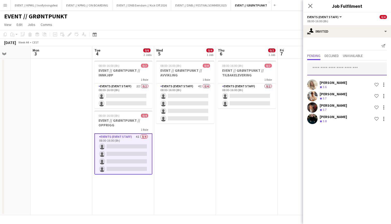
click at [341, 67] on input "text" at bounding box center [347, 68] width 80 height 13
click at [338, 66] on input "text" at bounding box center [347, 68] width 80 height 13
click at [340, 121] on div "Crew rating 3.8" at bounding box center [333, 121] width 27 height 4
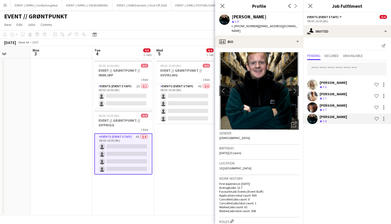
click at [341, 105] on div "[PERSON_NAME]" at bounding box center [333, 105] width 27 height 5
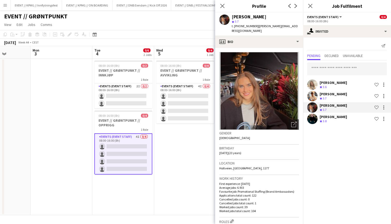
click at [344, 94] on div "[PERSON_NAME] Crew rating 3.7 Shortlist crew" at bounding box center [347, 96] width 88 height 10
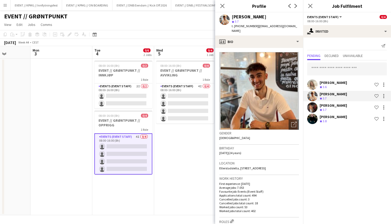
click at [347, 84] on div "[PERSON_NAME]" at bounding box center [333, 82] width 27 height 5
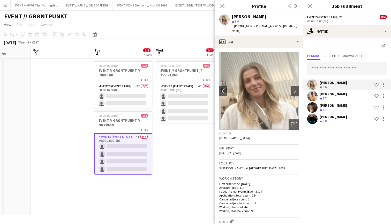
click at [199, 163] on app-date-cell "08:00-16:00 (8h) 0/4 EVENT // GRØNTPUNKT // AVVIKLING 1 Role Events (Event Staf…" at bounding box center [185, 136] width 62 height 157
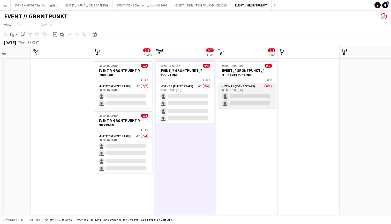
click at [233, 98] on app-card-role "Events (Event Staff) 0/2 08:00-16:00 (8h) single-neutral-actions single-neutral…" at bounding box center [247, 95] width 58 height 25
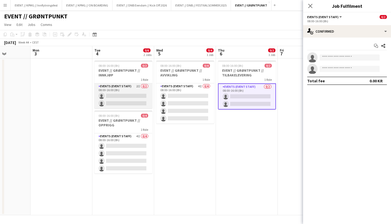
click at [125, 104] on app-card-role "Events (Event Staff) 2I 0/2 08:00-16:00 (8h) single-neutral-actions single-neut…" at bounding box center [123, 95] width 58 height 25
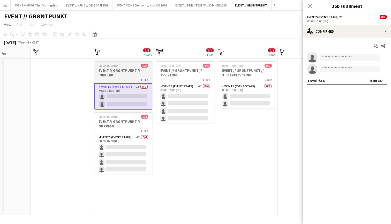
click at [136, 73] on h3 "EVENT // GRØNTPUNKT // INNKJØP" at bounding box center [123, 72] width 58 height 9
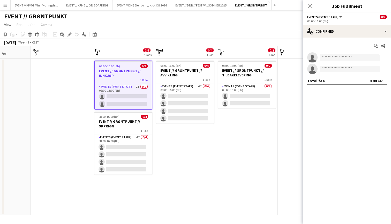
scroll to position [0, 0]
click at [246, 147] on app-date-cell "08:00-16:00 (8h) 0/2 EVENT // GRØNTPUNKT // TILBAKELEVERING 1 Role Events (Even…" at bounding box center [247, 136] width 62 height 157
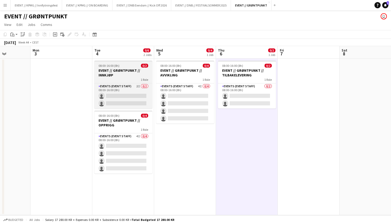
click at [138, 72] on h3 "EVENT // GRØNTPUNKT // INNKJØP" at bounding box center [123, 72] width 58 height 9
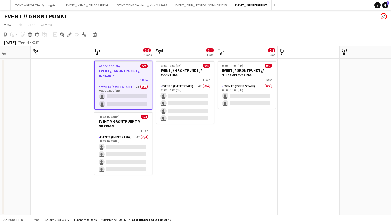
click at [244, 143] on app-date-cell "08:00-16:00 (8h) 0/2 EVENT // GRØNTPUNKT // TILBAKELEVERING 1 Role Events (Even…" at bounding box center [247, 136] width 62 height 157
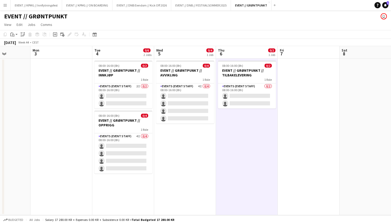
click at [184, 155] on app-date-cell "08:00-16:00 (8h) 0/4 EVENT // GRØNTPUNKT // AVVIKLING 1 Role Events (Event Staf…" at bounding box center [185, 136] width 62 height 157
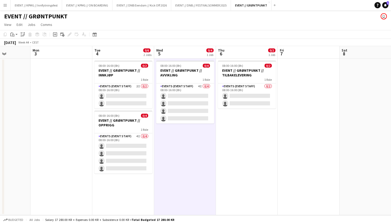
click at [80, 127] on app-date-cell at bounding box center [62, 136] width 62 height 157
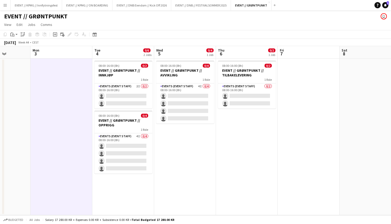
click at [319, 92] on app-date-cell at bounding box center [309, 136] width 62 height 157
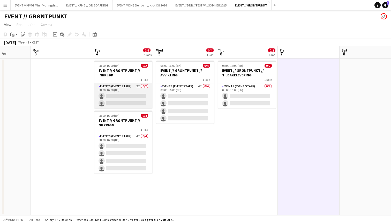
click at [126, 99] on app-card-role "Events (Event Staff) 2I 0/2 08:00-16:00 (8h) single-neutral-actions single-neut…" at bounding box center [123, 95] width 58 height 25
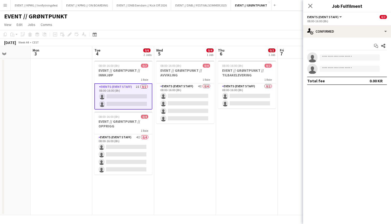
click at [174, 153] on app-date-cell "08:00-16:00 (8h) 0/4 EVENT // GRØNTPUNKT // AVVIKLING 1 Role Events (Event Staf…" at bounding box center [185, 136] width 62 height 157
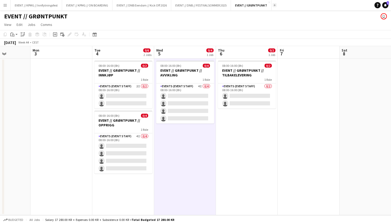
click at [274, 5] on app-icon "Add" at bounding box center [275, 5] width 2 height 2
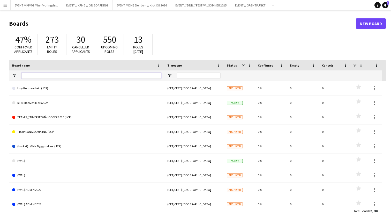
click at [105, 73] on input "Board name Filter Input" at bounding box center [91, 75] width 140 height 6
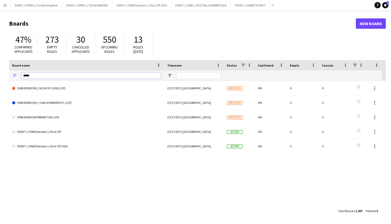
drag, startPoint x: 53, startPoint y: 74, endPoint x: 0, endPoint y: 68, distance: 52.8
click at [0, 68] on main "Boards New Board 47% Confirmed applicants 273 Empty roles 30 Cancelled applican…" at bounding box center [195, 116] width 391 height 213
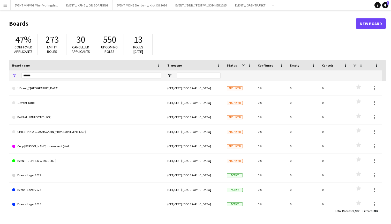
click at [75, 80] on div "*****" at bounding box center [91, 75] width 140 height 10
click at [78, 77] on input "*****" at bounding box center [91, 75] width 140 height 6
type input "**********"
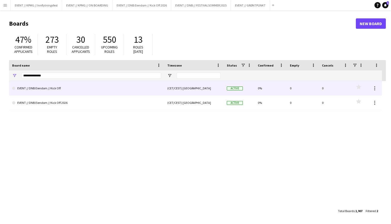
click at [92, 93] on link "EVENT // DNB Eiendom // Kick Off" at bounding box center [86, 88] width 149 height 14
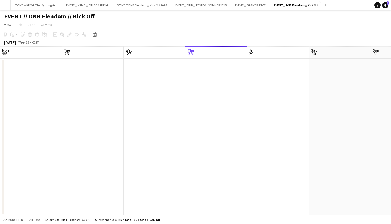
scroll to position [0, 124]
click at [97, 35] on div "Date picker" at bounding box center [95, 34] width 6 height 6
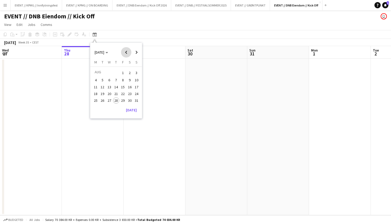
click at [125, 53] on span "Previous month" at bounding box center [126, 52] width 10 height 10
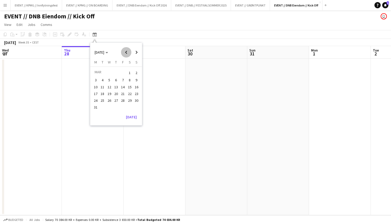
click at [125, 53] on span "Previous month" at bounding box center [126, 52] width 10 height 10
click at [133, 53] on span "Next month" at bounding box center [136, 52] width 10 height 10
click at [118, 93] on span "16" at bounding box center [116, 92] width 6 height 6
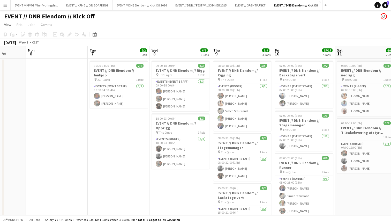
scroll to position [0, 138]
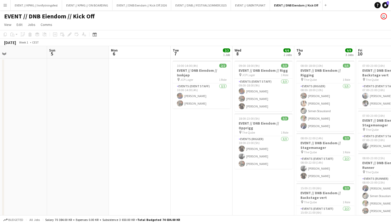
drag, startPoint x: 100, startPoint y: 58, endPoint x: 38, endPoint y: 69, distance: 62.9
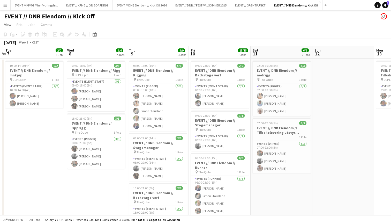
scroll to position [0, 0]
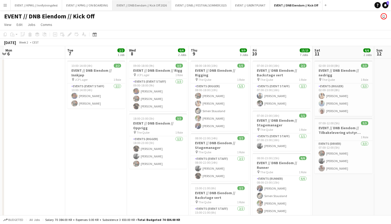
click at [139, 3] on button "EVENT // DNB Eiendom // Kick Off 2026 Close" at bounding box center [142, 5] width 59 height 10
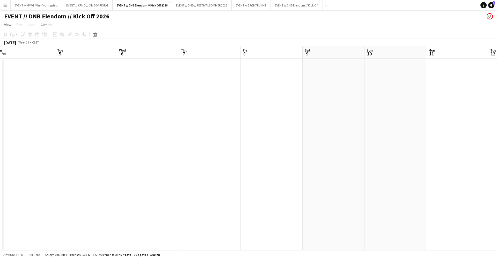
scroll to position [0, 157]
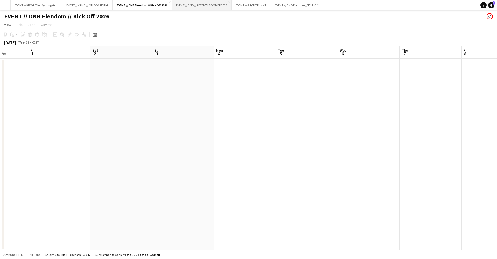
click at [212, 5] on button "EVENT // DNB // FESTIVALSOMMER 2025 Close" at bounding box center [202, 5] width 60 height 10
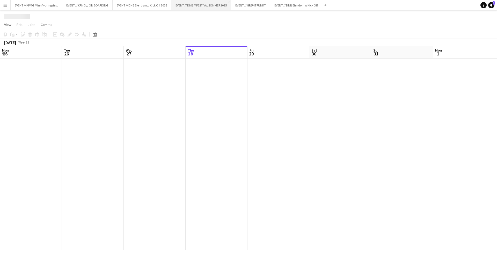
scroll to position [0, 124]
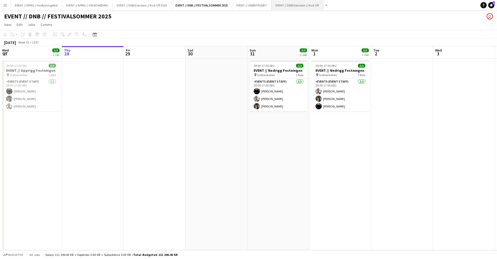
click at [297, 3] on button "EVENT // DNB Eiendom // Kick Off Close" at bounding box center [297, 5] width 52 height 10
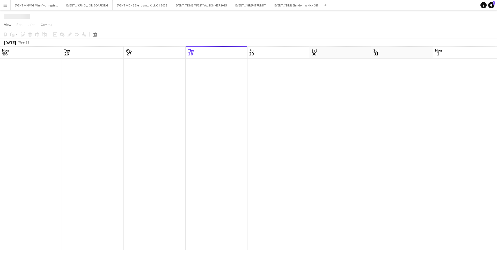
scroll to position [0, 124]
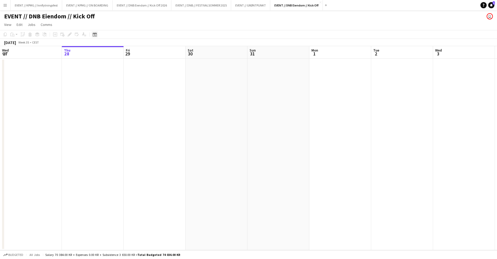
click at [96, 35] on icon "Date picker" at bounding box center [95, 34] width 4 height 4
click at [124, 55] on span "Previous month" at bounding box center [126, 52] width 10 height 10
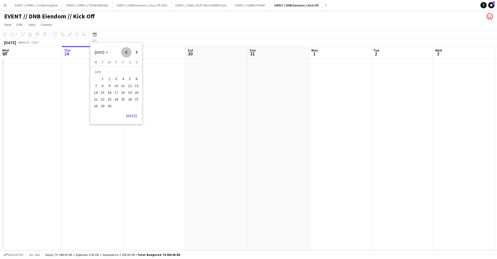
click at [124, 55] on span "Previous month" at bounding box center [126, 52] width 10 height 10
click at [108, 78] on span "1" at bounding box center [109, 79] width 6 height 6
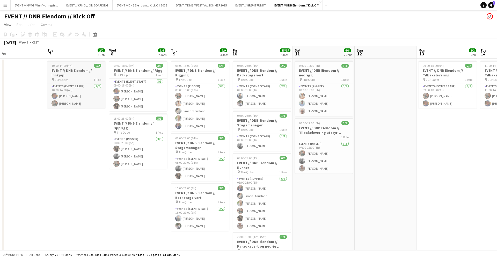
scroll to position [0, 203]
click at [57, 70] on h3 "EVENT // DNB Eiendom // Innkjøp" at bounding box center [76, 72] width 58 height 9
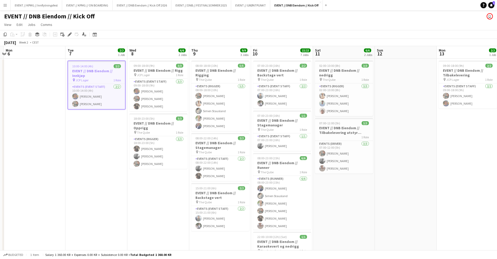
scroll to position [0, 181]
drag, startPoint x: 42, startPoint y: 60, endPoint x: 64, endPoint y: 67, distance: 23.1
click at [64, 67] on app-calendar-viewport "Fri 3 Sat 4 Sun 5 Mon 6 Tue 7 2/2 1 Job Wed 8 6/6 2 Jobs Thu 9 9/9 3 Jobs Fri 1…" at bounding box center [248, 236] width 497 height 381
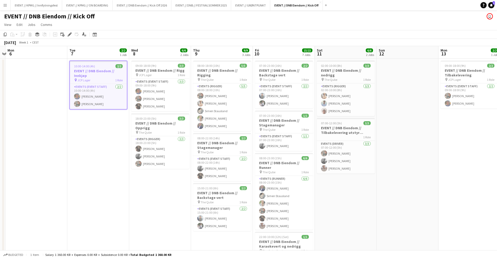
drag, startPoint x: 67, startPoint y: 63, endPoint x: 115, endPoint y: 79, distance: 51.0
click at [158, 70] on h3 "EVENT // DNB Eiendom // Rigg" at bounding box center [160, 70] width 58 height 5
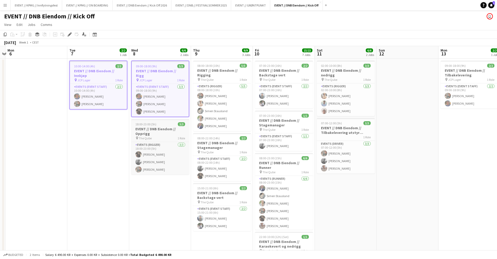
click at [160, 127] on h3 "EVENT // DNB Eiendom // Opprigg" at bounding box center [160, 131] width 58 height 9
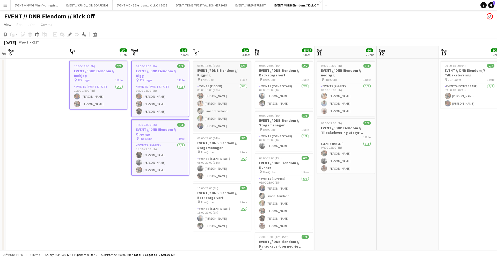
click at [224, 74] on h3 "EVENT // DNB Eiendom // Rigging" at bounding box center [222, 72] width 58 height 9
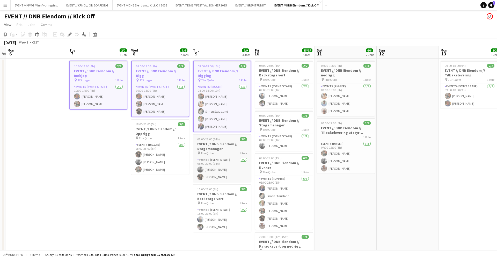
click at [220, 142] on h3 "EVENT // DNB Eiendom // Stagemanager" at bounding box center [222, 146] width 58 height 9
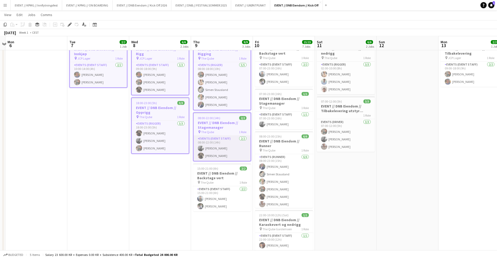
scroll to position [23, 0]
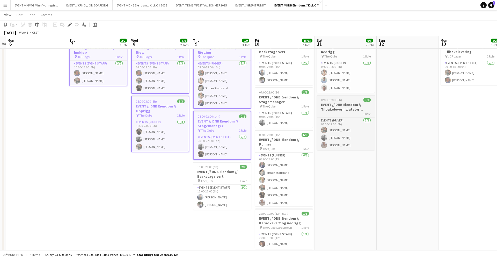
click at [356, 99] on div "07:00-12:00 (5h) 3/3" at bounding box center [346, 100] width 58 height 4
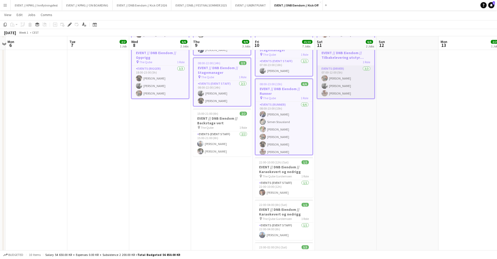
scroll to position [79, 0]
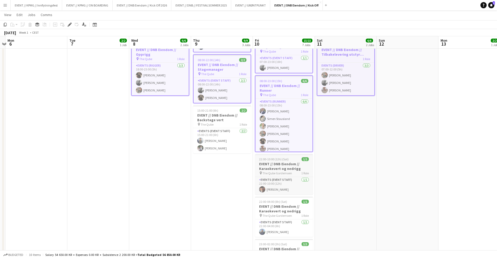
click at [284, 161] on span "22:00-10:00 (12h) (Sat)" at bounding box center [274, 159] width 30 height 4
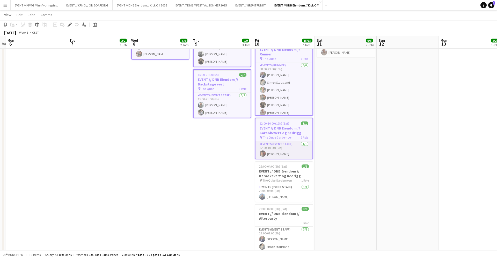
scroll to position [116, 0]
click at [292, 168] on h3 "EVENT // DNB Eiendom // Karaokevert og nedrigg" at bounding box center [284, 172] width 58 height 9
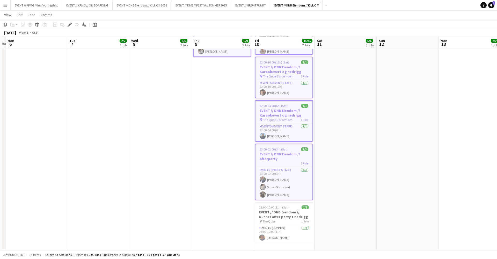
scroll to position [177, 0]
click at [284, 214] on h3 "EVENT // DNB Eiendom // Runner after party + nedrigg" at bounding box center [284, 214] width 58 height 9
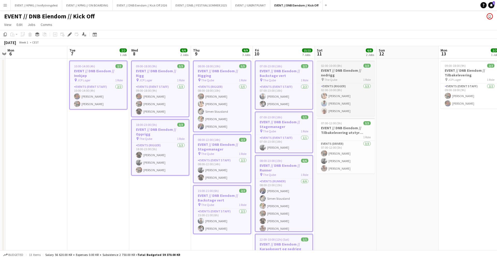
scroll to position [0, 0]
click at [334, 71] on h3 "EVENT // DNB Eiendom // nedrigg" at bounding box center [346, 72] width 58 height 9
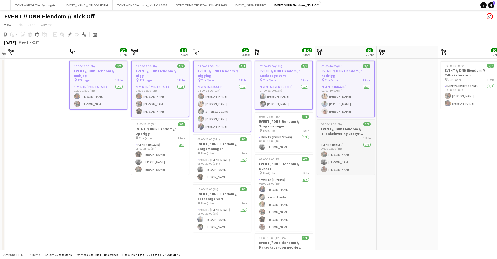
click at [340, 126] on span "07:00-12:00 (5h)" at bounding box center [331, 124] width 21 height 4
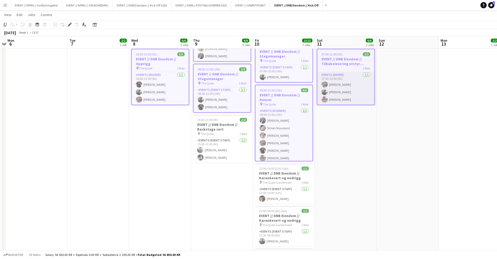
scroll to position [71, 0]
click at [274, 175] on h3 "EVENT // DNB Eiendom // Karaokevert og nedrigg" at bounding box center [284, 174] width 58 height 9
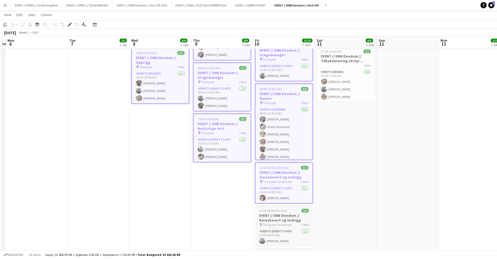
click at [288, 213] on h3 "EVENT // DNB Eiendom // Karaokevert og nedrigg" at bounding box center [284, 217] width 58 height 9
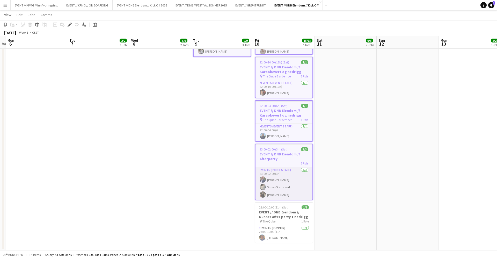
click at [288, 213] on h3 "EVENT // DNB Eiendom // Runner after party + nedrigg" at bounding box center [284, 214] width 58 height 9
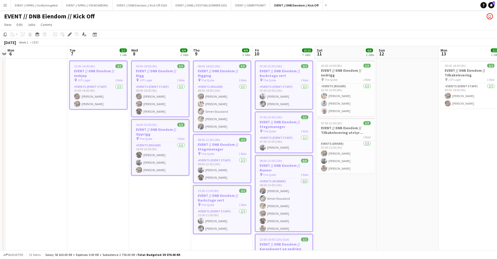
scroll to position [0, 0]
click at [391, 73] on h3 "EVENT // DNB Eiendom // Tilbakelevering" at bounding box center [470, 72] width 58 height 9
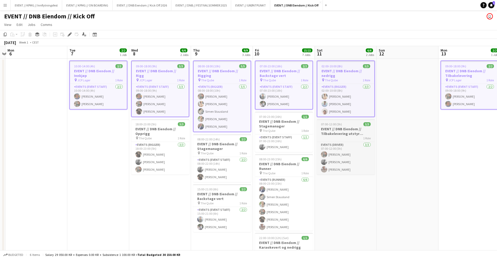
click at [357, 130] on h3 "EVENT // DNB Eiendom // Tilbakelevering utstyr lageret" at bounding box center [346, 131] width 58 height 9
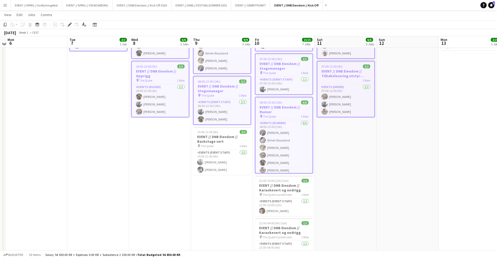
scroll to position [57, 0]
click at [209, 133] on span "15:00-21:00 (6h)" at bounding box center [207, 133] width 21 height 4
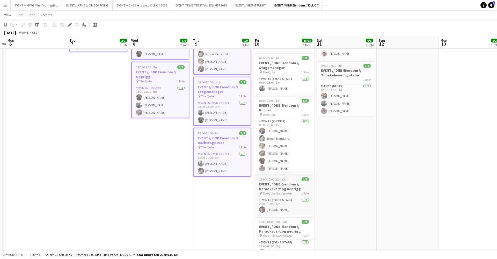
click at [289, 188] on h3 "EVENT // DNB Eiendom // Karaokevert og nedrigg" at bounding box center [284, 186] width 58 height 9
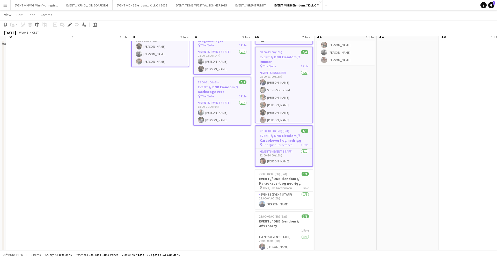
scroll to position [110, 0]
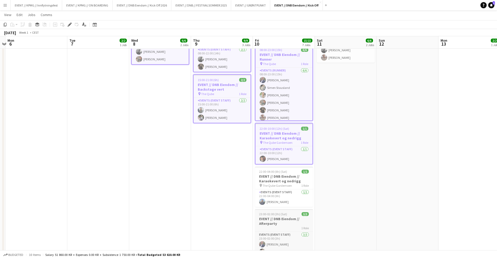
click at [291, 221] on h3 "EVENT // DNB Eiendom // Afterparty" at bounding box center [284, 220] width 58 height 9
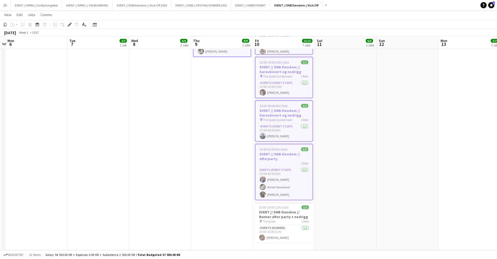
scroll to position [177, 0]
click at [292, 214] on h3 "EVENT // DNB Eiendom // Runner after party + nedrigg" at bounding box center [284, 214] width 58 height 9
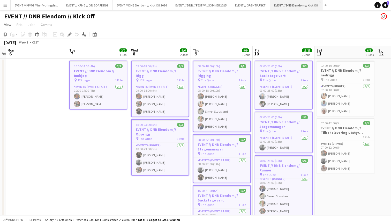
scroll to position [0, 0]
click at [100, 75] on h3 "EVENT // DNB Eiendom // Innkjøp" at bounding box center [98, 73] width 57 height 9
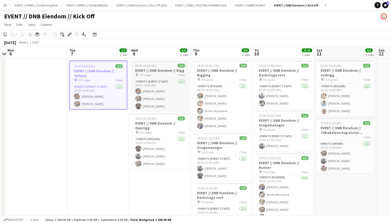
click at [151, 76] on span "JCP Lager" at bounding box center [145, 75] width 13 height 4
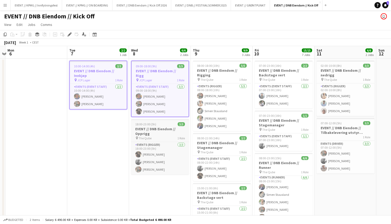
click at [154, 127] on h3 "EVENT // DNB Eiendom // Opprigg" at bounding box center [160, 131] width 58 height 9
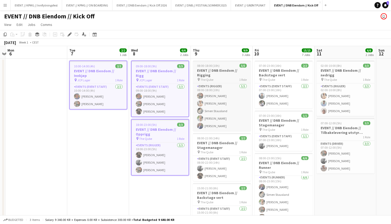
click at [219, 80] on div "pin The Qube 1 Role" at bounding box center [222, 79] width 58 height 4
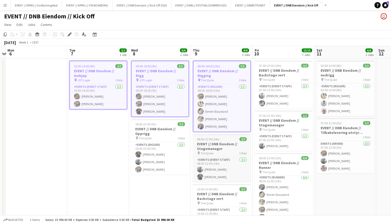
click at [213, 151] on h3 "EVENT // DNB Eiendom // Stagemanager" at bounding box center [222, 146] width 58 height 9
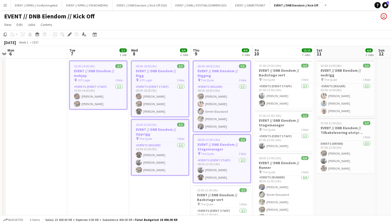
scroll to position [61, 0]
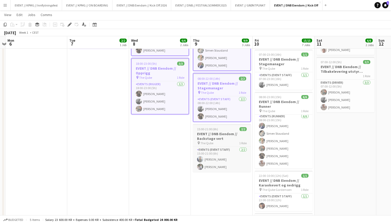
click at [226, 140] on h3 "EVENT // DNB Eiendom // Backstage vert" at bounding box center [222, 135] width 58 height 9
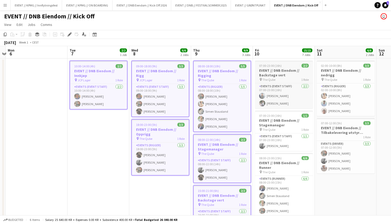
scroll to position [0, 0]
click at [287, 72] on h3 "EVENT // DNB Eiendom // Backstage vert" at bounding box center [284, 72] width 58 height 9
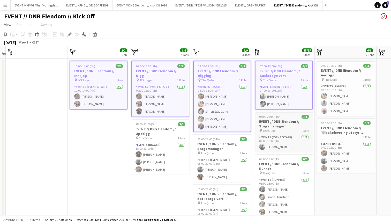
click at [274, 120] on h3 "EVENT // DNB Eiendom // Stagemanager" at bounding box center [284, 123] width 58 height 9
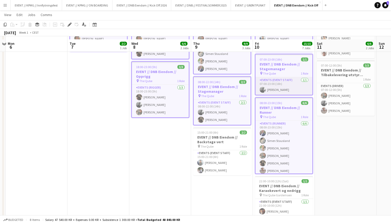
scroll to position [61, 0]
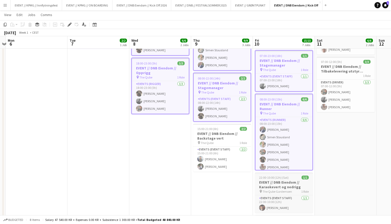
click at [273, 180] on app-job-card "22:00-10:00 (12h) (Sat) 1/1 EVENT // DNB Eiendom // Karaokevert og nedrigg pin …" at bounding box center [284, 192] width 58 height 40
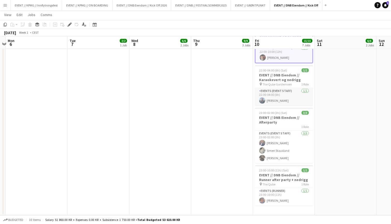
scroll to position [211, 0]
click at [278, 172] on app-job-card "23:00-10:00 (11h) (Sat) 1/1 EVENT // DNB Eiendom // Runner after party + nedrig…" at bounding box center [284, 185] width 58 height 40
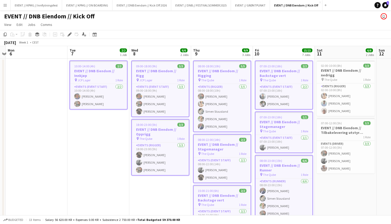
scroll to position [0, 0]
click at [100, 72] on h3 "EVENT // DNB Eiendom // Innkjøp" at bounding box center [98, 73] width 57 height 9
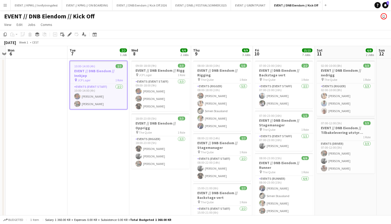
click at [103, 68] on app-job-card "10:00-14:00 (4h) 2/2 EVENT // DNB Eiendom // Innkjøp pin JCP Lager 1 Role Event…" at bounding box center [99, 85] width 58 height 49
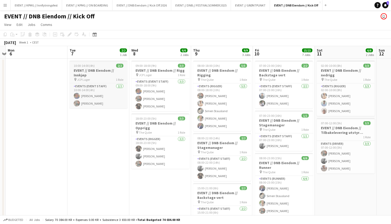
click at [103, 68] on h3 "EVENT // DNB Eiendom // Innkjøp" at bounding box center [99, 72] width 58 height 9
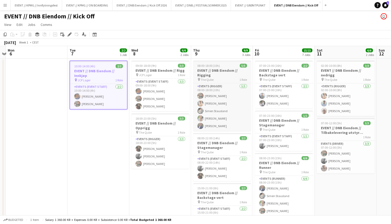
scroll to position [0, 180]
click at [218, 71] on h3 "EVENT // DNB Eiendom // Rigging" at bounding box center [222, 72] width 58 height 9
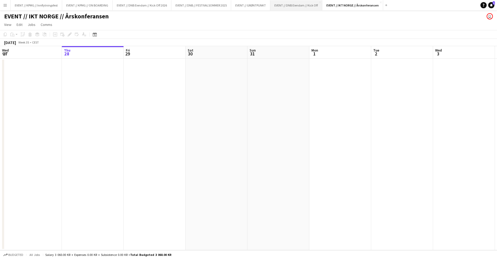
click at [300, 7] on button "EVENT // DNB Eiendom // Kick Off Close" at bounding box center [296, 5] width 52 height 10
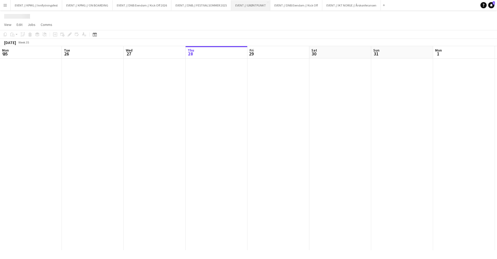
scroll to position [0, 124]
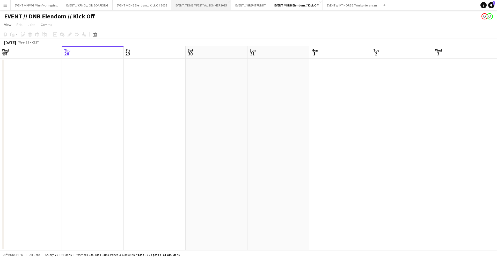
click at [213, 2] on button "EVENT // DNB // FESTIVALSOMMER 2025 Close" at bounding box center [201, 5] width 60 height 10
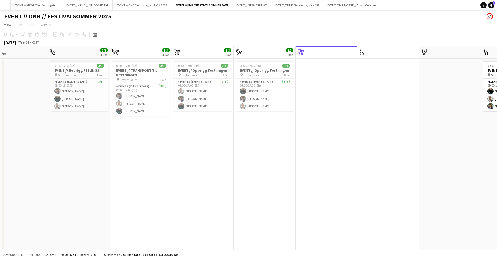
scroll to position [0, 209]
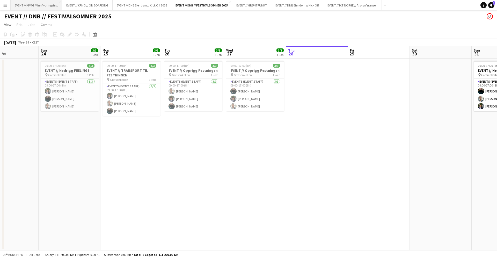
click at [42, 5] on button "EVENT // KPMG // Innflytningsfest Close" at bounding box center [37, 5] width 52 height 10
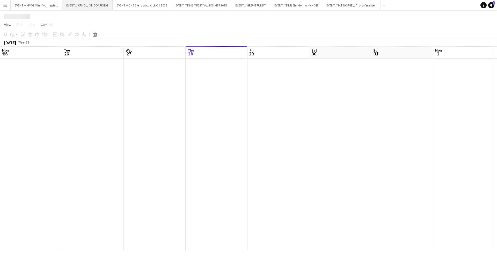
scroll to position [0, 124]
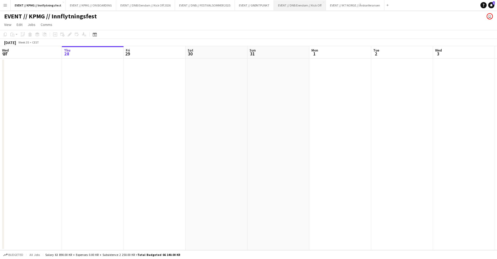
click at [312, 8] on button "EVENT // DNB Eiendom // Kick Off Close" at bounding box center [300, 5] width 52 height 10
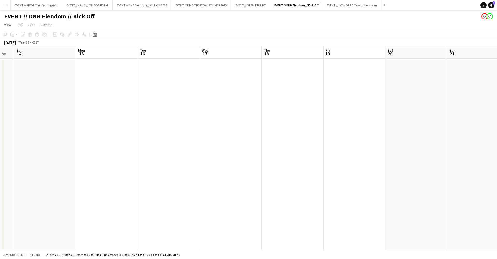
scroll to position [0, 170]
click at [157, 0] on button "EVENT // DNB Eiendom // Kick Off 2026 Close" at bounding box center [142, 5] width 59 height 10
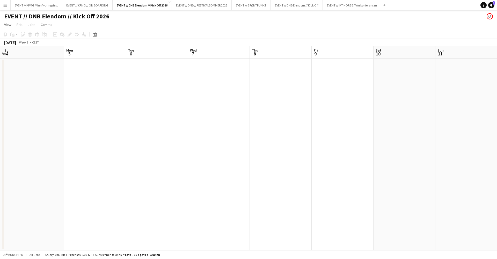
scroll to position [0, 122]
click at [201, 78] on app-date-cell at bounding box center [219, 154] width 62 height 192
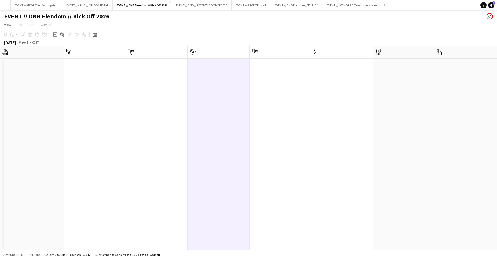
click at [215, 74] on app-date-cell at bounding box center [219, 154] width 62 height 192
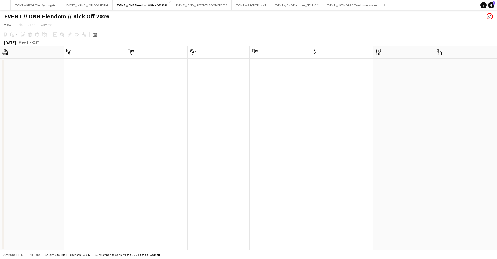
click at [215, 74] on app-date-cell at bounding box center [219, 154] width 62 height 192
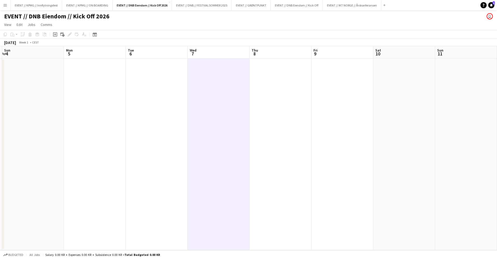
click at [164, 79] on app-date-cell at bounding box center [157, 154] width 62 height 192
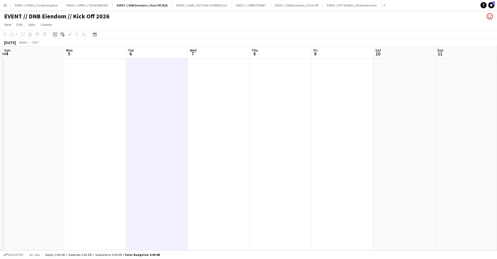
click at [226, 81] on app-date-cell at bounding box center [219, 154] width 62 height 192
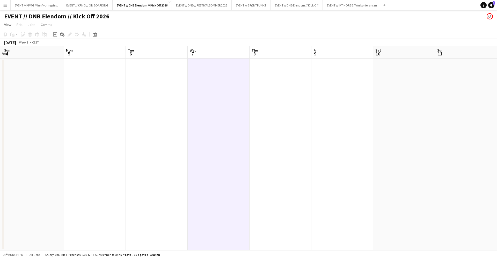
click at [225, 74] on app-date-cell at bounding box center [219, 154] width 62 height 192
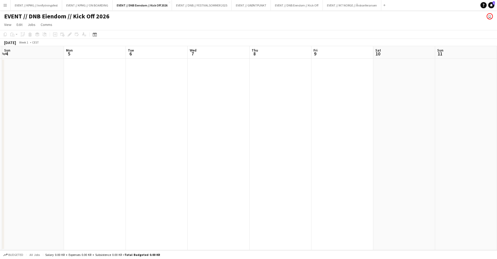
click at [225, 74] on app-date-cell at bounding box center [219, 154] width 62 height 192
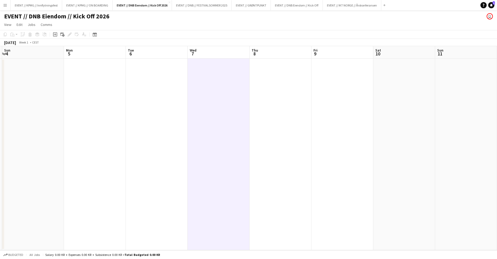
click at [209, 79] on app-date-cell at bounding box center [219, 154] width 62 height 192
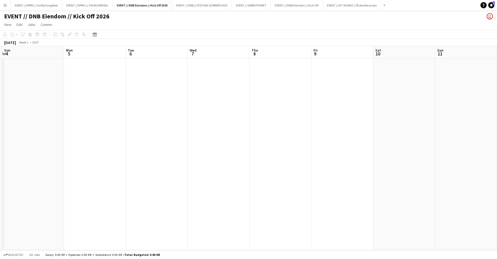
click at [209, 79] on app-date-cell at bounding box center [219, 154] width 62 height 192
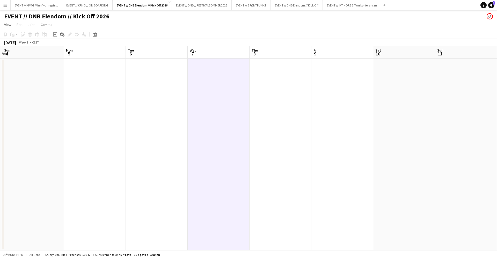
click at [294, 97] on app-date-cell at bounding box center [281, 154] width 62 height 192
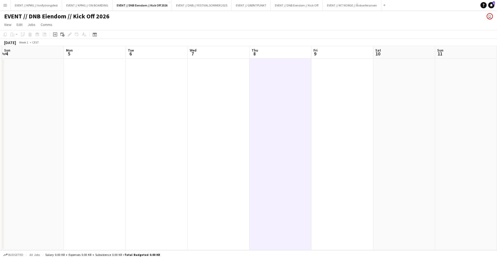
click at [203, 89] on app-date-cell at bounding box center [219, 154] width 62 height 192
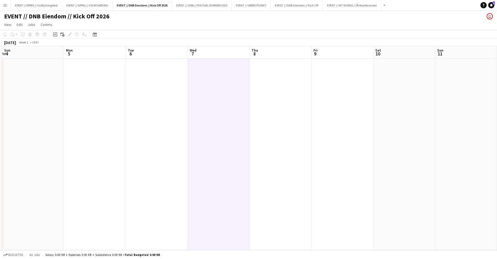
click at [59, 33] on div "Add job Add linked Job Edit Edit linked Job Applicants" at bounding box center [68, 34] width 40 height 6
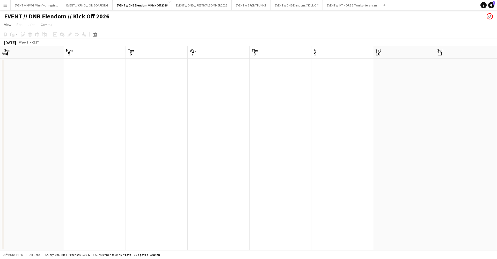
click at [232, 70] on app-date-cell at bounding box center [219, 154] width 62 height 192
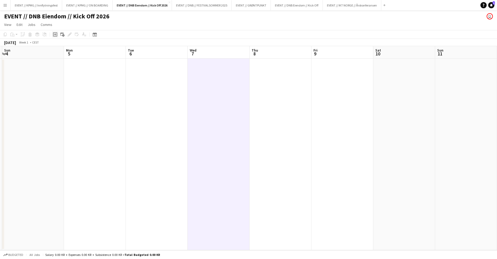
click at [56, 32] on icon "Add job" at bounding box center [55, 34] width 4 height 4
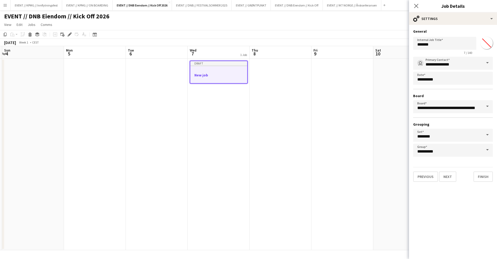
click at [283, 78] on app-date-cell at bounding box center [281, 154] width 62 height 192
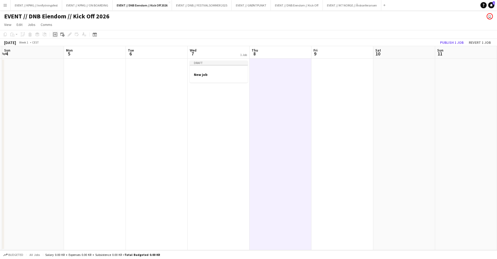
click at [53, 37] on div "Add job" at bounding box center [55, 34] width 6 height 6
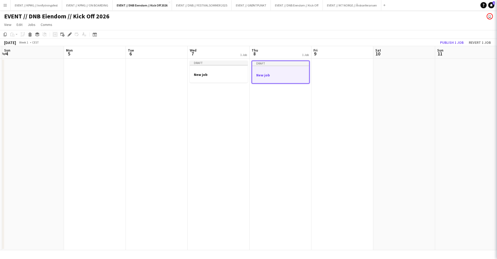
click at [53, 37] on div "Add job Add linked Job Edit Edit linked Job Applicants" at bounding box center [68, 34] width 40 height 6
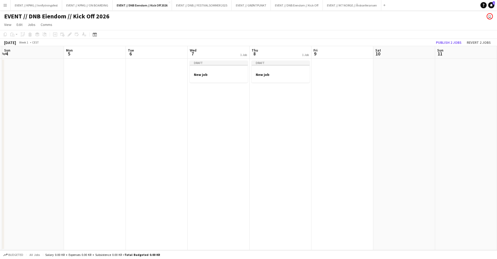
click at [293, 105] on app-date-cell "Draft New job" at bounding box center [281, 154] width 62 height 192
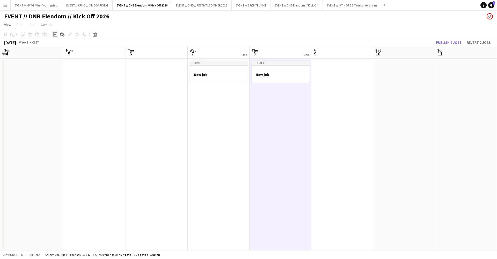
click at [55, 33] on icon "Add job" at bounding box center [55, 34] width 4 height 4
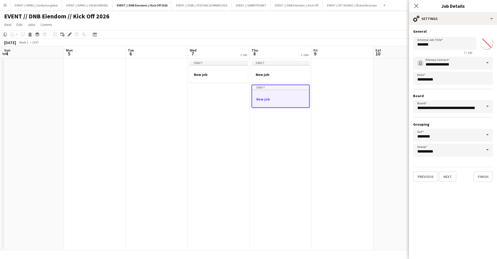
click at [341, 99] on app-date-cell at bounding box center [342, 154] width 62 height 192
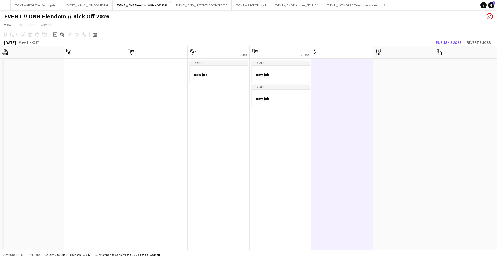
click at [324, 89] on app-date-cell at bounding box center [342, 154] width 62 height 192
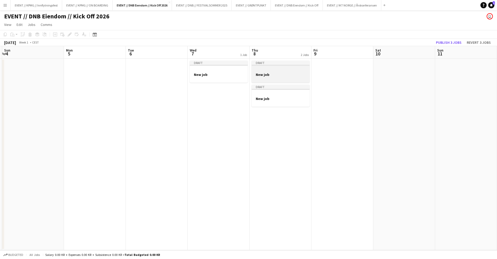
click at [297, 69] on div at bounding box center [281, 70] width 58 height 4
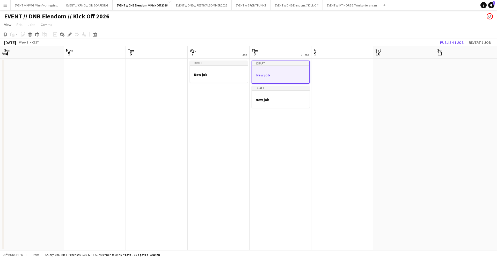
click at [344, 79] on app-date-cell at bounding box center [342, 154] width 62 height 192
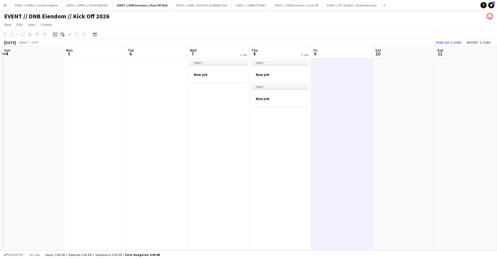
click at [55, 34] on icon "Add job" at bounding box center [55, 34] width 4 height 4
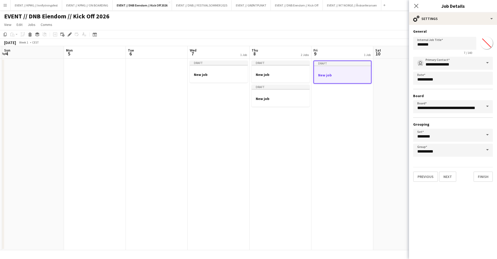
click at [325, 129] on app-date-cell "Draft New job" at bounding box center [342, 154] width 62 height 192
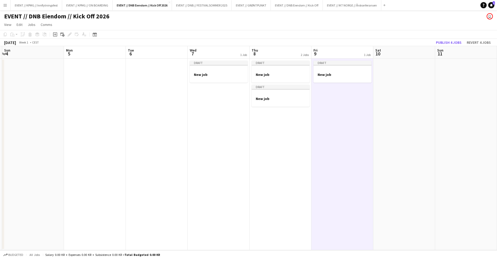
click at [336, 120] on app-date-cell "Draft New job" at bounding box center [342, 154] width 62 height 192
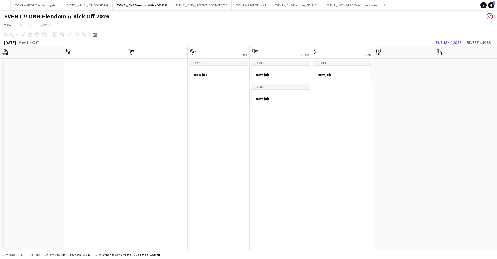
click at [336, 120] on app-date-cell "Draft New job" at bounding box center [342, 154] width 62 height 192
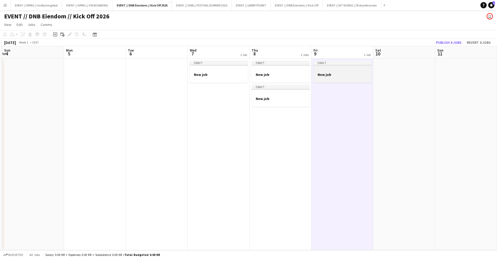
click at [338, 76] on h3 "New job" at bounding box center [342, 74] width 58 height 5
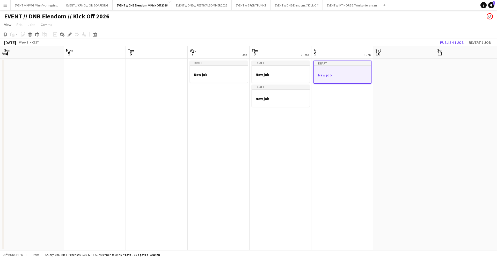
click at [391, 94] on app-date-cell at bounding box center [404, 154] width 62 height 192
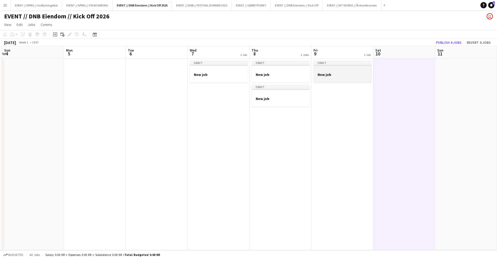
click at [322, 77] on div at bounding box center [342, 79] width 58 height 4
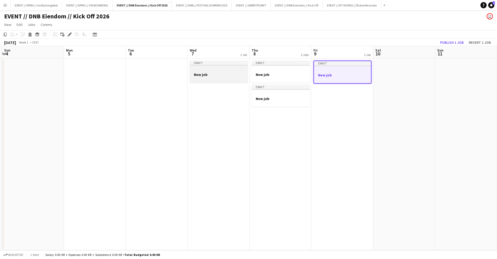
click at [215, 79] on div at bounding box center [219, 79] width 58 height 4
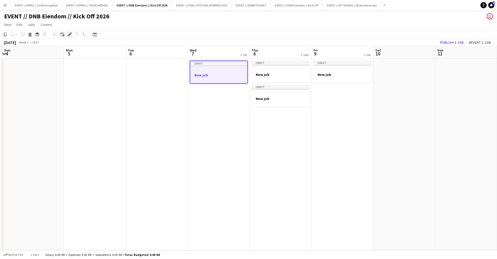
click at [70, 33] on icon at bounding box center [69, 34] width 3 height 3
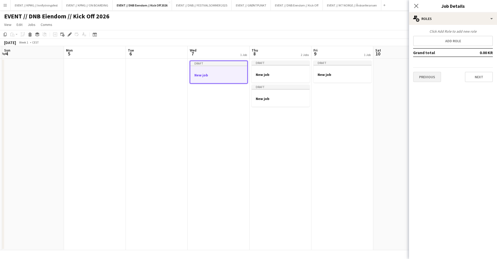
click at [391, 80] on button "Previous" at bounding box center [427, 77] width 28 height 10
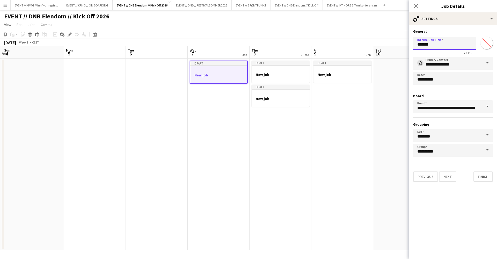
click at [391, 43] on input "*******" at bounding box center [444, 43] width 63 height 13
click at [281, 73] on h3 "New job" at bounding box center [281, 74] width 58 height 5
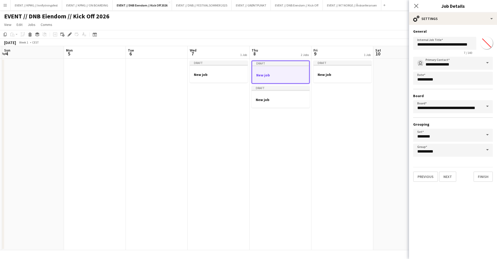
type input "*******"
type input "**********"
click at [219, 80] on h3 "EVENT // DNB Eiendom // Innkjøp" at bounding box center [219, 76] width 58 height 9
type input "**********"
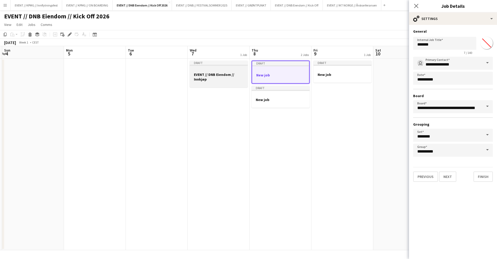
type input "*******"
type input "**********"
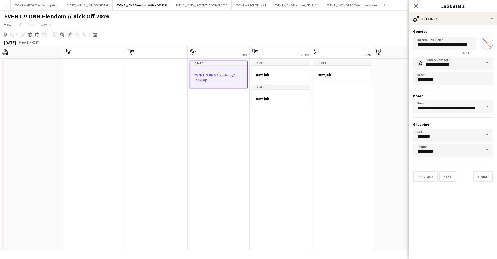
click at [69, 34] on icon at bounding box center [69, 34] width 3 height 3
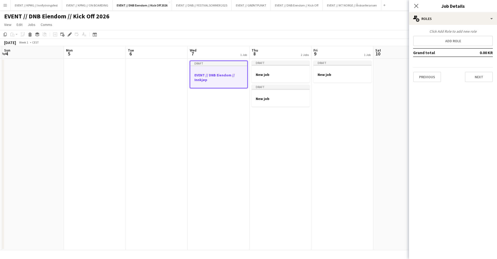
click at [391, 25] on div "Click Add Role to add new role Add role Grand total 0.00 KR Previous Next" at bounding box center [453, 55] width 88 height 61
click at [391, 21] on div "multiple-users-add Roles" at bounding box center [453, 18] width 88 height 12
click at [70, 33] on icon "Edit" at bounding box center [70, 34] width 4 height 4
click at [391, 42] on button "Add role" at bounding box center [453, 41] width 80 height 10
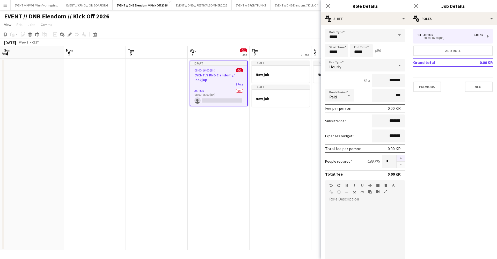
click at [391, 159] on button "button" at bounding box center [401, 158] width 8 height 7
type input "*"
click at [367, 201] on div at bounding box center [365, 233] width 80 height 66
click at [289, 182] on app-date-cell "Draft New job Draft New job" at bounding box center [281, 154] width 62 height 192
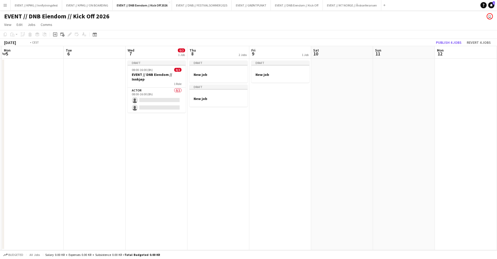
scroll to position [0, 155]
